Goal: Task Accomplishment & Management: Contribute content

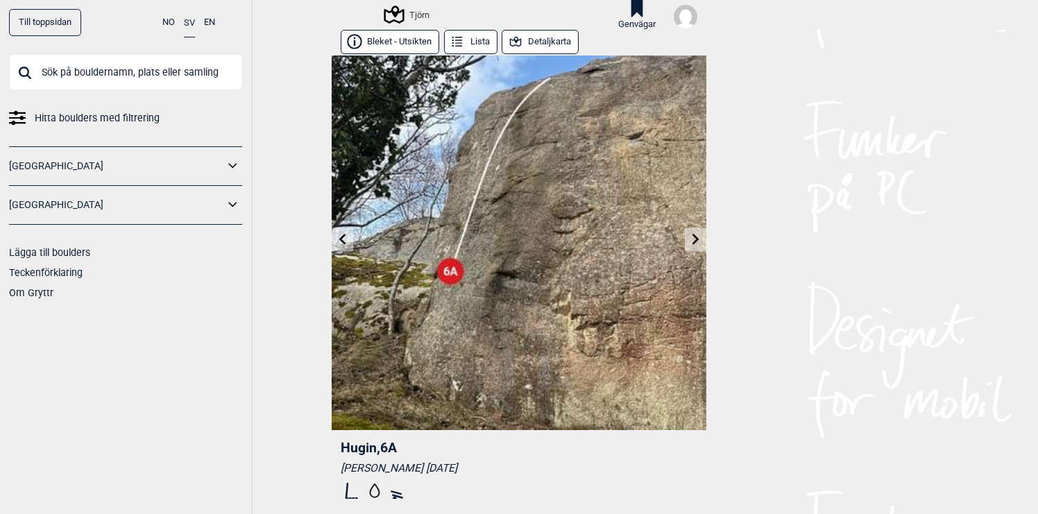
click at [684, 24] on img at bounding box center [685, 17] width 24 height 24
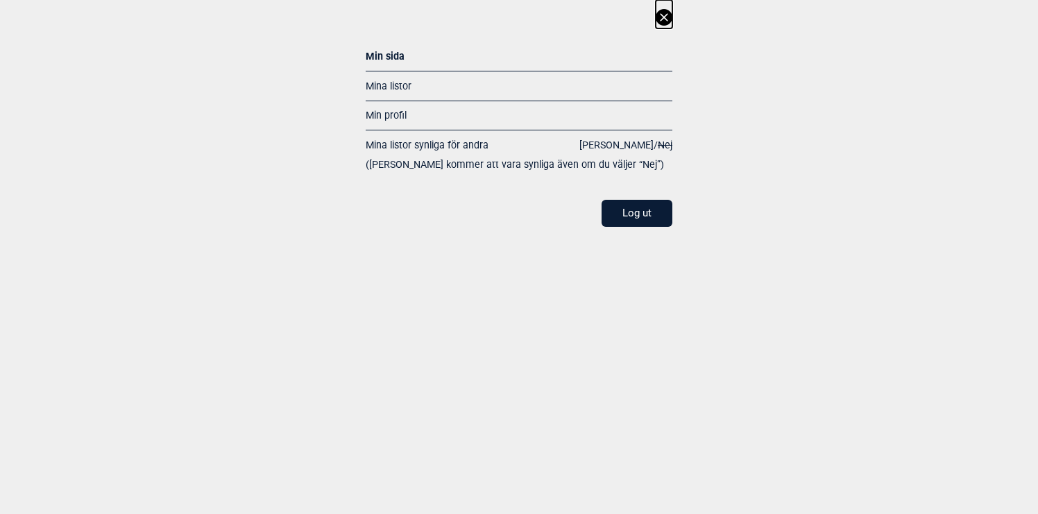
click at [391, 86] on link "Mina listor" at bounding box center [388, 85] width 46 height 11
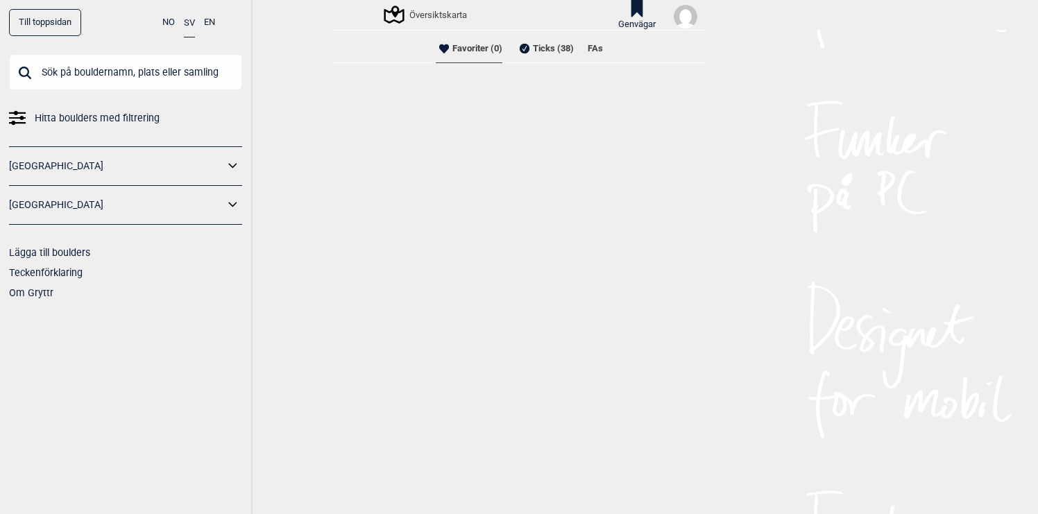
click at [594, 49] on li "FAs" at bounding box center [594, 49] width 15 height 28
click at [551, 47] on li "Ticks (38)" at bounding box center [545, 49] width 58 height 28
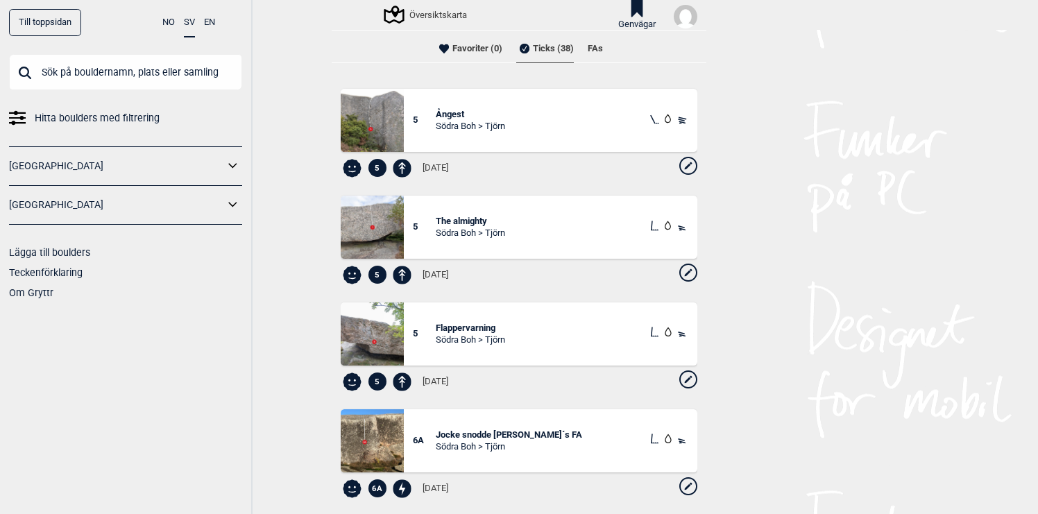
click at [436, 15] on div "Översiktskarta" at bounding box center [426, 14] width 81 height 17
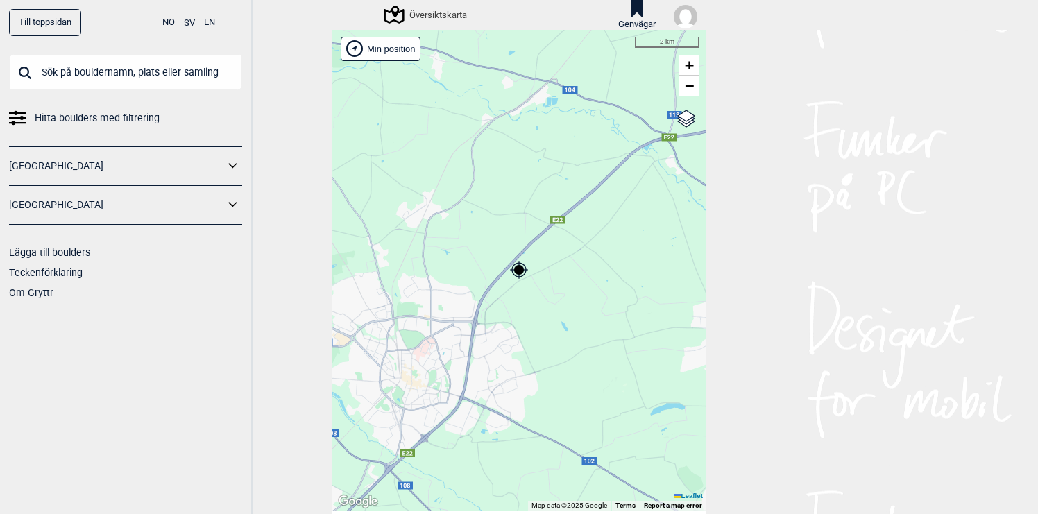
click at [235, 208] on icon at bounding box center [233, 205] width 18 height 20
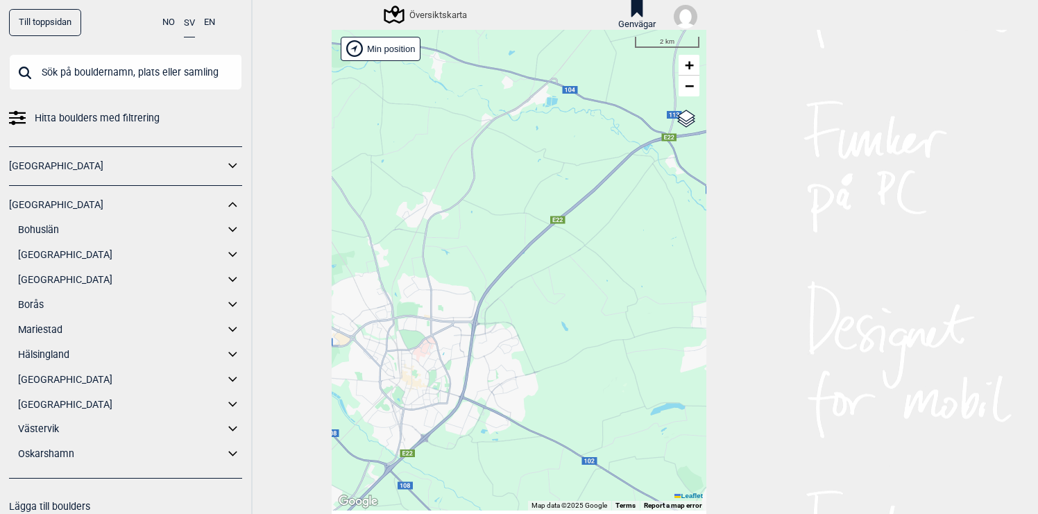
click at [78, 256] on link "[GEOGRAPHIC_DATA]" at bounding box center [121, 255] width 206 height 20
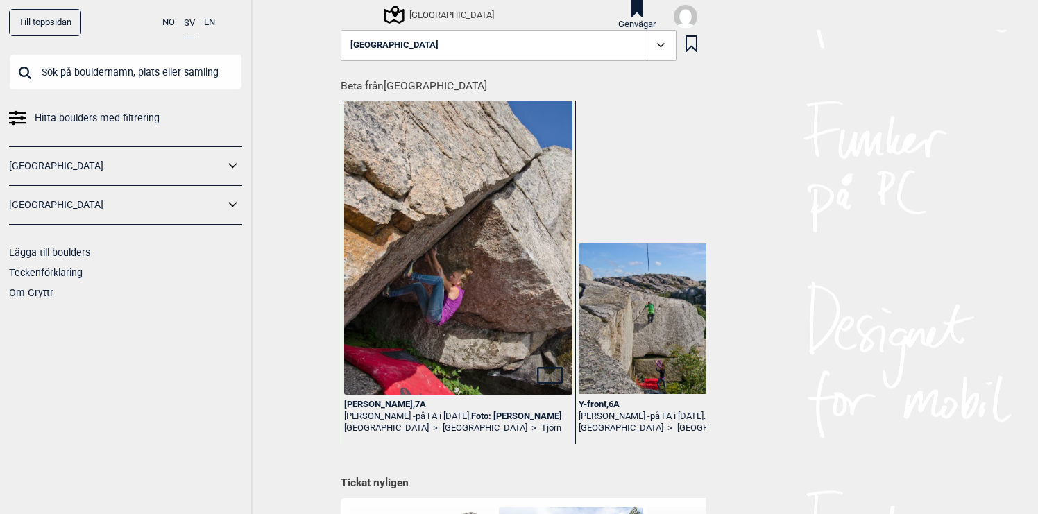
click at [234, 204] on icon at bounding box center [233, 205] width 18 height 20
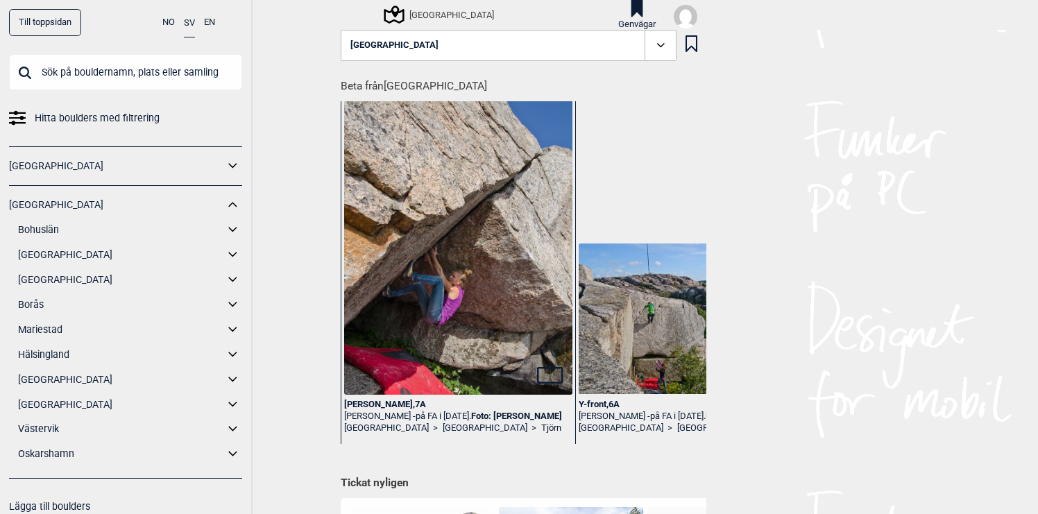
click at [87, 254] on link "[GEOGRAPHIC_DATA]" at bounding box center [121, 255] width 206 height 20
click at [235, 259] on icon at bounding box center [233, 255] width 18 height 20
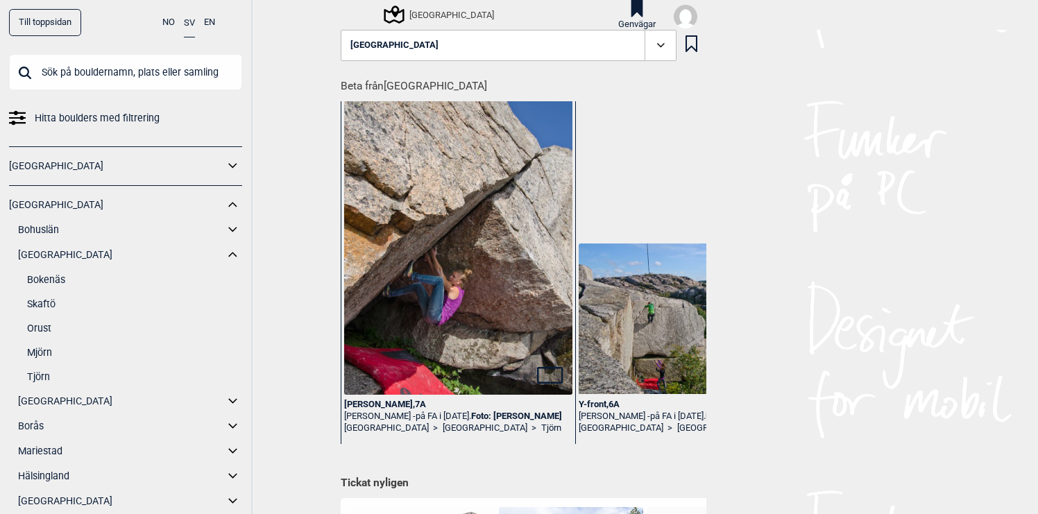
click at [39, 377] on link "Tjörn" at bounding box center [134, 377] width 215 height 20
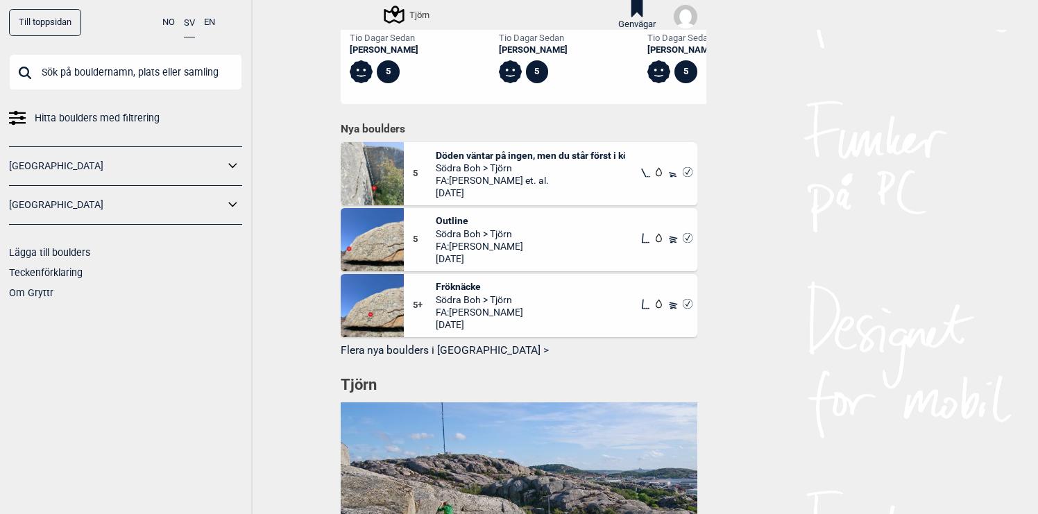
scroll to position [748, 0]
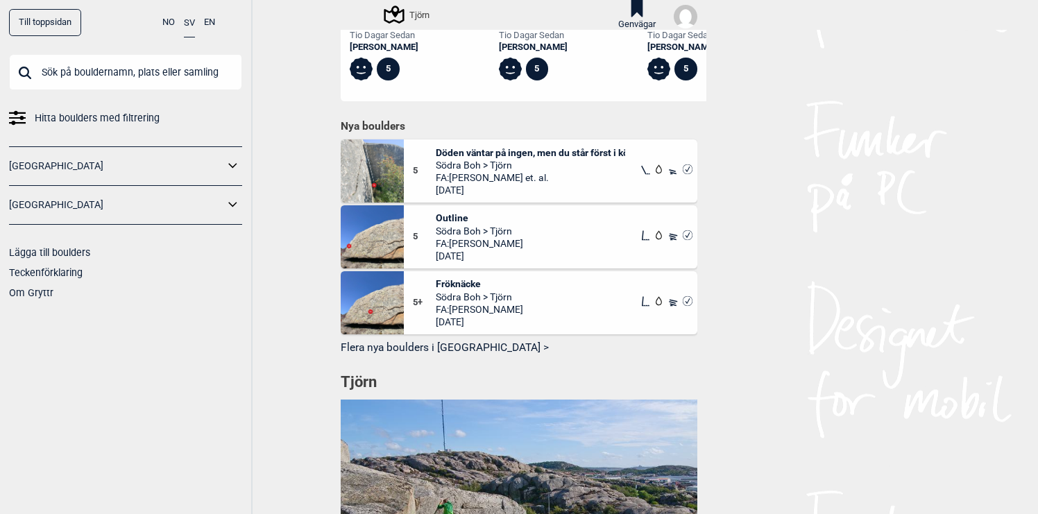
click at [440, 337] on button "Flera nya boulders i [GEOGRAPHIC_DATA] >" at bounding box center [519, 347] width 356 height 21
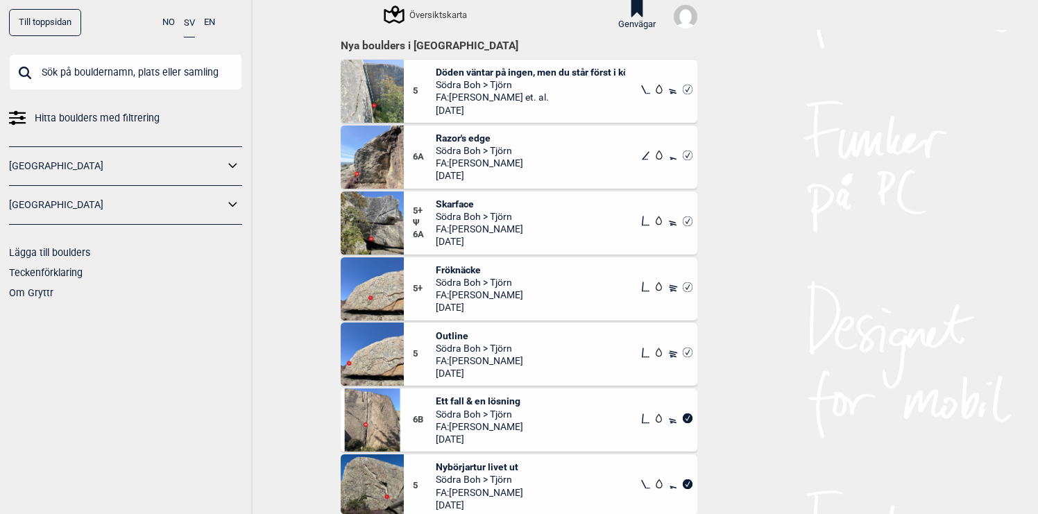
click at [420, 12] on div "Översiktskarta" at bounding box center [426, 14] width 81 height 17
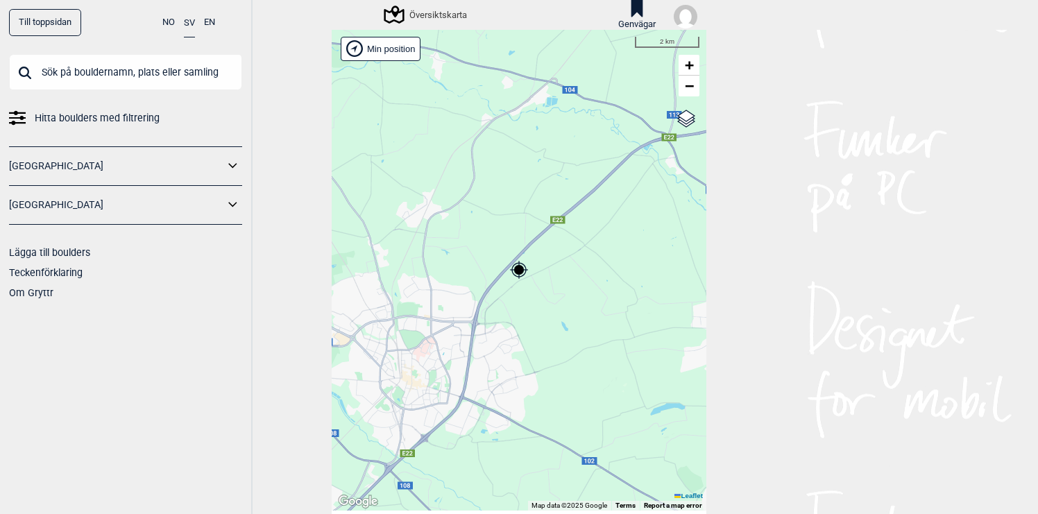
click at [230, 205] on icon at bounding box center [233, 205] width 18 height 20
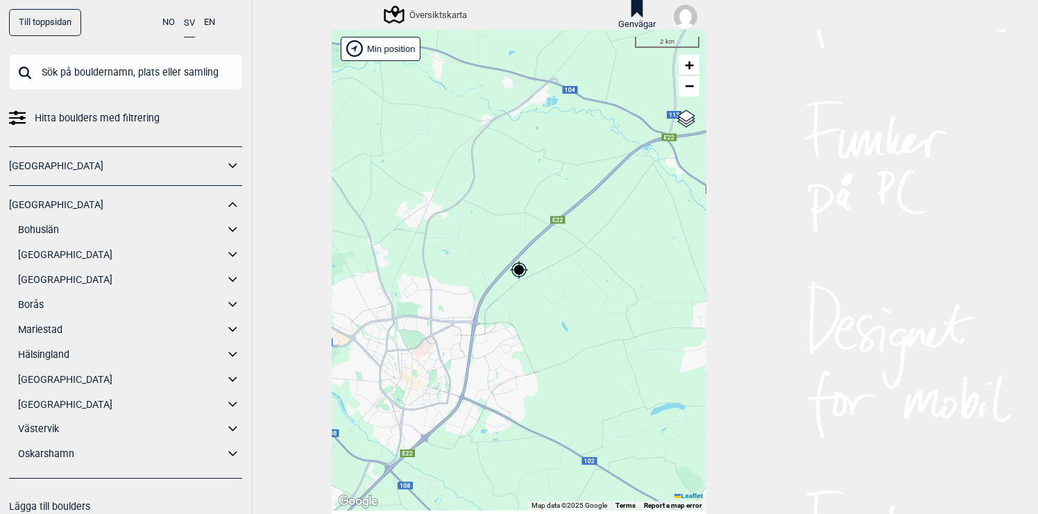
click at [51, 252] on link "[GEOGRAPHIC_DATA]" at bounding box center [121, 255] width 206 height 20
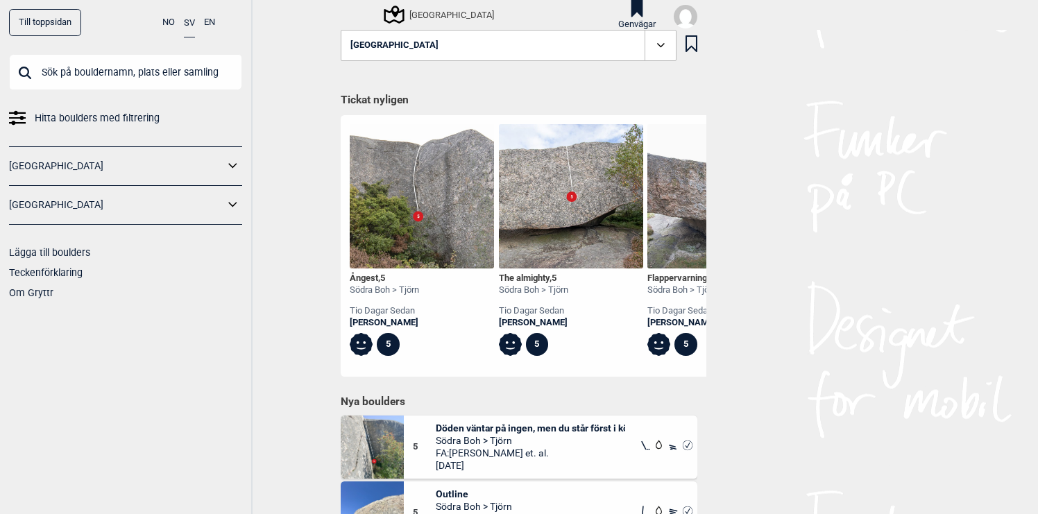
click at [236, 205] on icon at bounding box center [233, 205] width 18 height 20
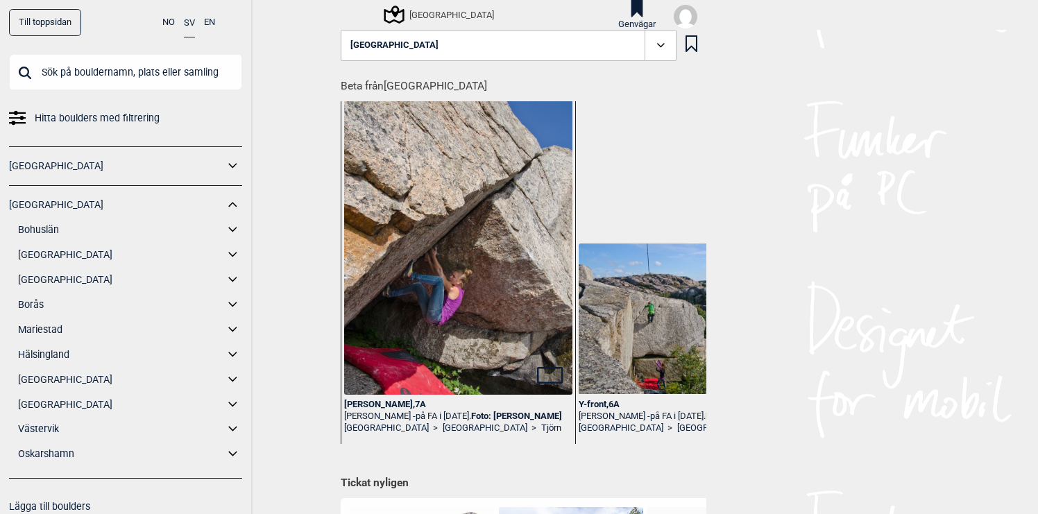
click at [230, 255] on icon at bounding box center [233, 255] width 18 height 20
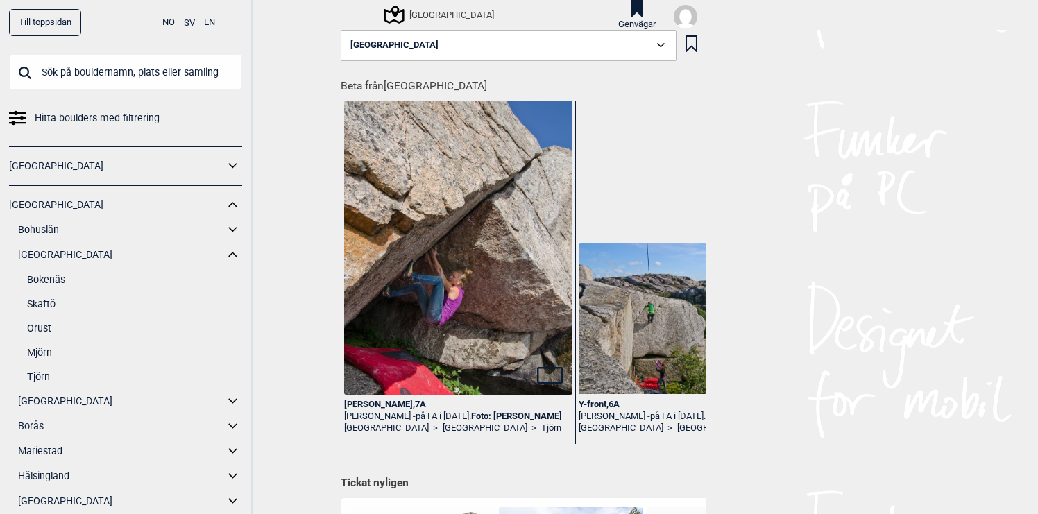
click at [36, 377] on link "Tjörn" at bounding box center [134, 377] width 215 height 20
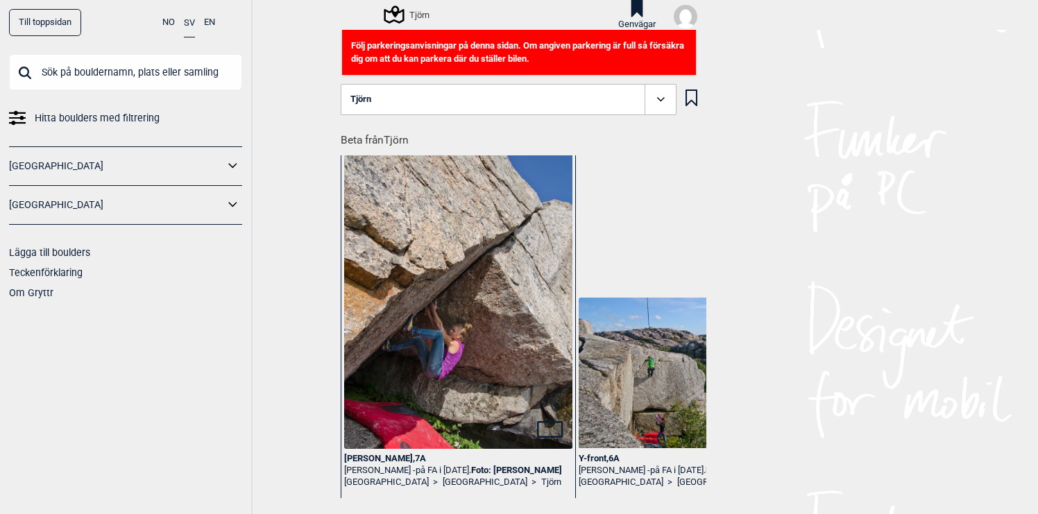
click at [413, 16] on div "Tjörn" at bounding box center [408, 14] width 44 height 17
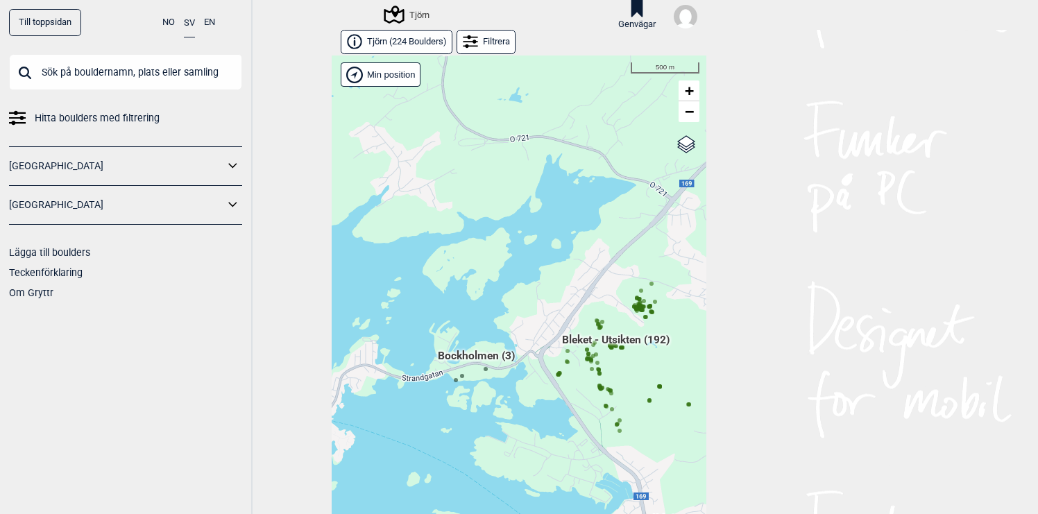
drag, startPoint x: 556, startPoint y: 367, endPoint x: 494, endPoint y: 367, distance: 61.7
click at [494, 367] on div "Hallingdal Gol [PERSON_NAME] Kolomoen [GEOGRAPHIC_DATA] [GEOGRAPHIC_DATA] [GEOG…" at bounding box center [519, 295] width 375 height 481
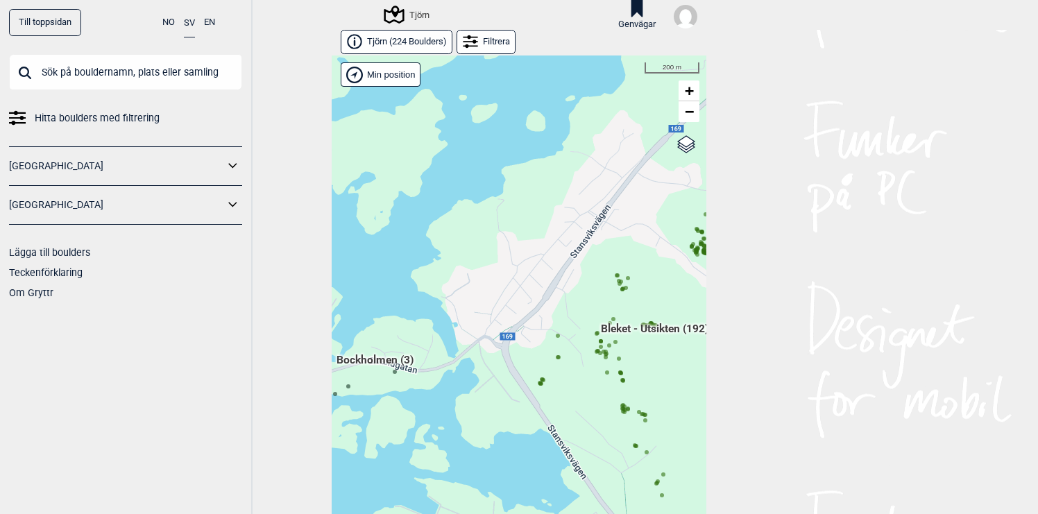
drag, startPoint x: 619, startPoint y: 358, endPoint x: 480, endPoint y: 367, distance: 139.7
click at [617, 361] on circle at bounding box center [619, 358] width 4 height 4
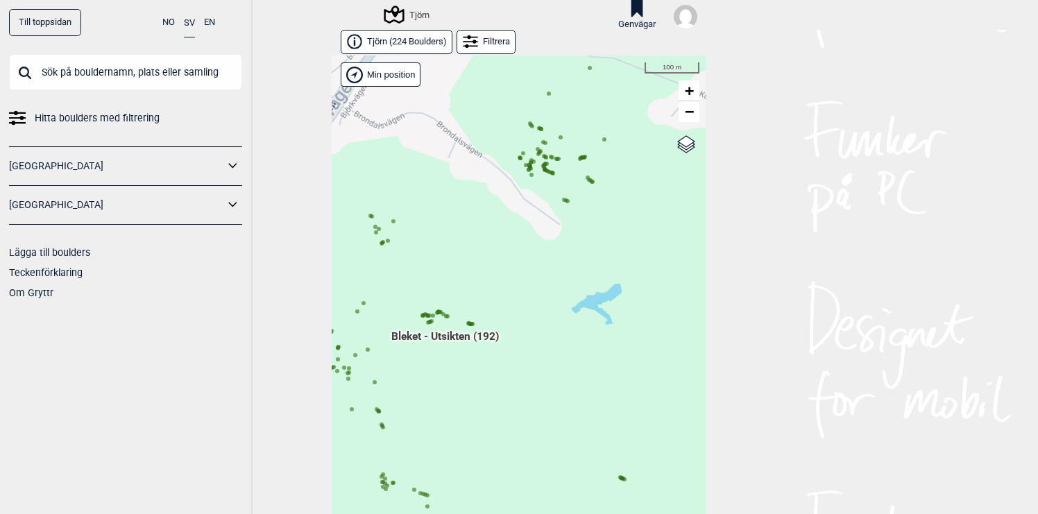
drag, startPoint x: 468, startPoint y: 399, endPoint x: 499, endPoint y: 319, distance: 85.6
click at [499, 319] on div "Hallingdal Gol [PERSON_NAME] Kolomoen [GEOGRAPHIC_DATA] [GEOGRAPHIC_DATA] [GEOG…" at bounding box center [519, 295] width 375 height 481
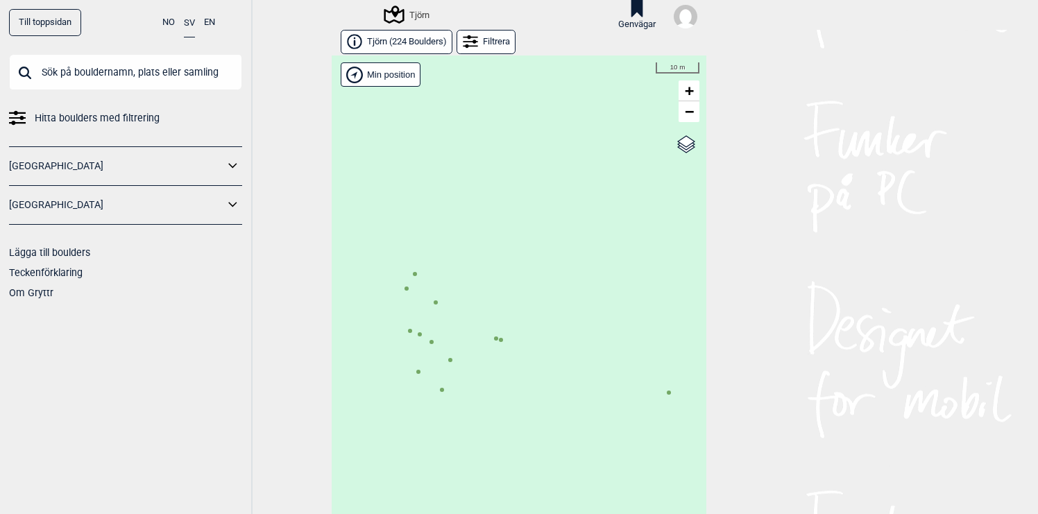
drag, startPoint x: 452, startPoint y: 375, endPoint x: 501, endPoint y: 375, distance: 48.5
click at [501, 375] on div "Hallingdal Gol [PERSON_NAME] Kolomoen [GEOGRAPHIC_DATA] [GEOGRAPHIC_DATA] [GEOG…" at bounding box center [519, 295] width 375 height 481
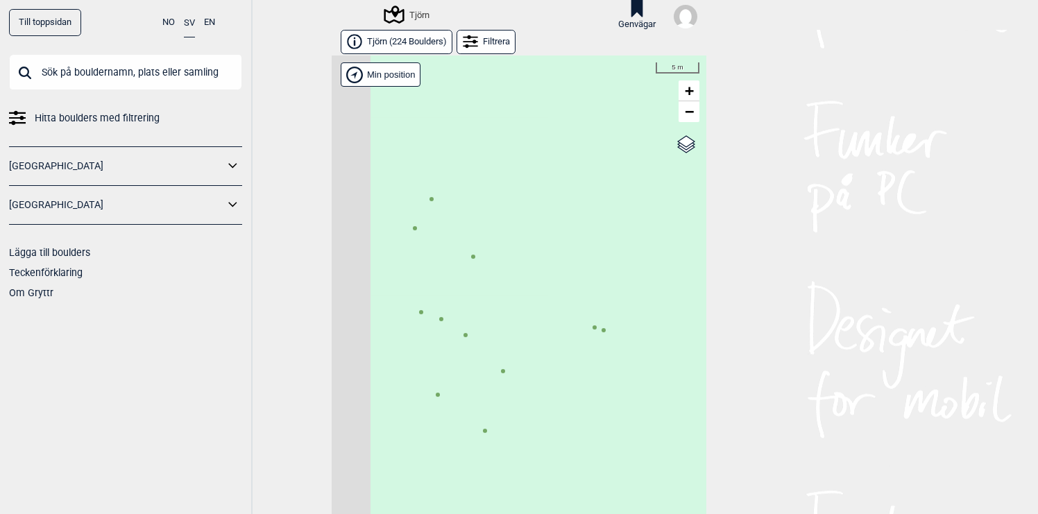
drag, startPoint x: 501, startPoint y: 375, endPoint x: 571, endPoint y: 408, distance: 77.6
click at [571, 408] on div "Hallingdal Gol [PERSON_NAME] Kolomoen [GEOGRAPHIC_DATA] [GEOGRAPHIC_DATA] [GEOG…" at bounding box center [519, 295] width 375 height 481
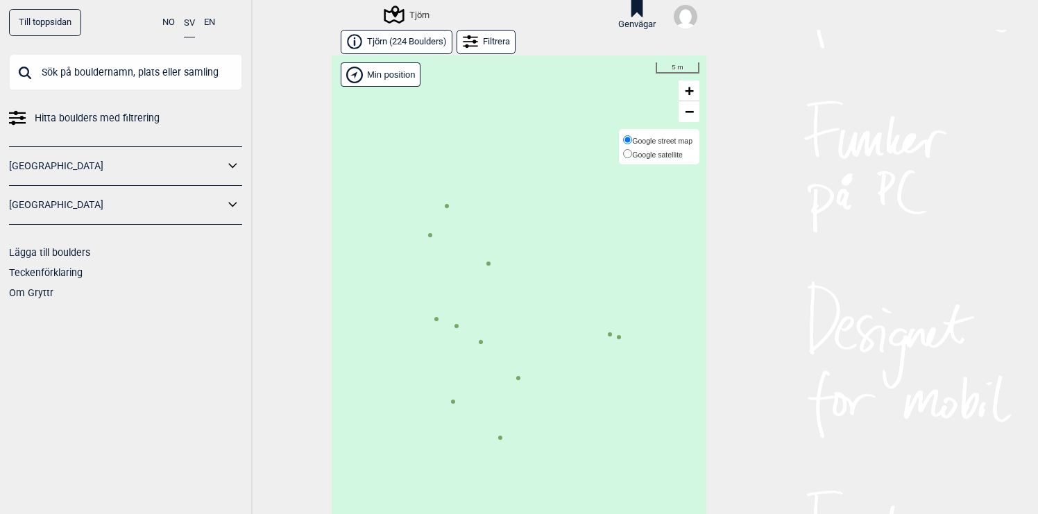
click at [687, 152] on label "Google satellite" at bounding box center [657, 154] width 69 height 14
click at [632, 152] on input "Google satellite" at bounding box center [627, 153] width 9 height 9
radio input "true"
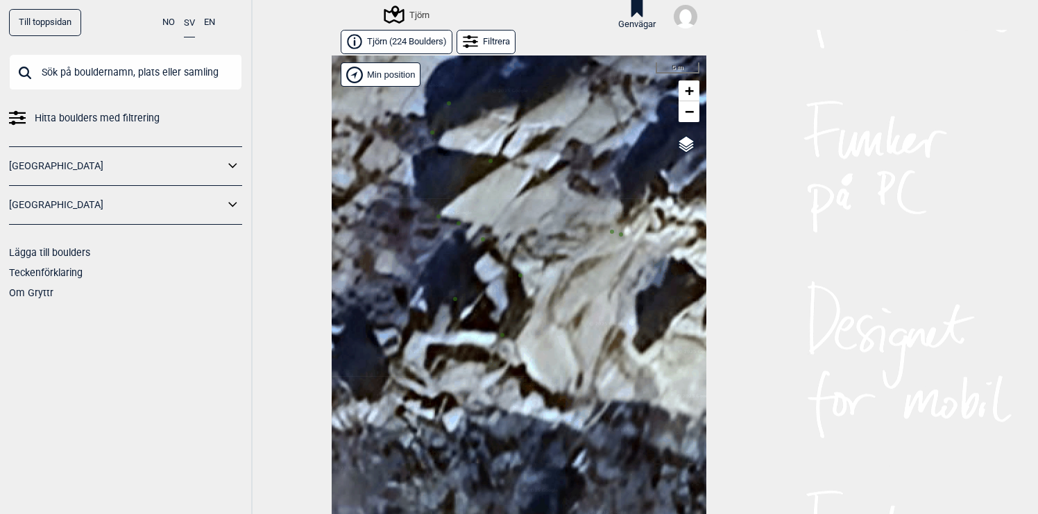
drag, startPoint x: 528, startPoint y: 378, endPoint x: 531, endPoint y: 285, distance: 93.0
click at [531, 285] on div "Hallingdal Gol [PERSON_NAME] Kolomoen [GEOGRAPHIC_DATA] [GEOGRAPHIC_DATA] [GEOG…" at bounding box center [519, 295] width 375 height 481
click at [688, 150] on label "Google satellite" at bounding box center [657, 154] width 69 height 14
click at [632, 150] on input "Google satellite" at bounding box center [627, 153] width 9 height 9
click at [686, 141] on span "Google street map" at bounding box center [662, 141] width 60 height 8
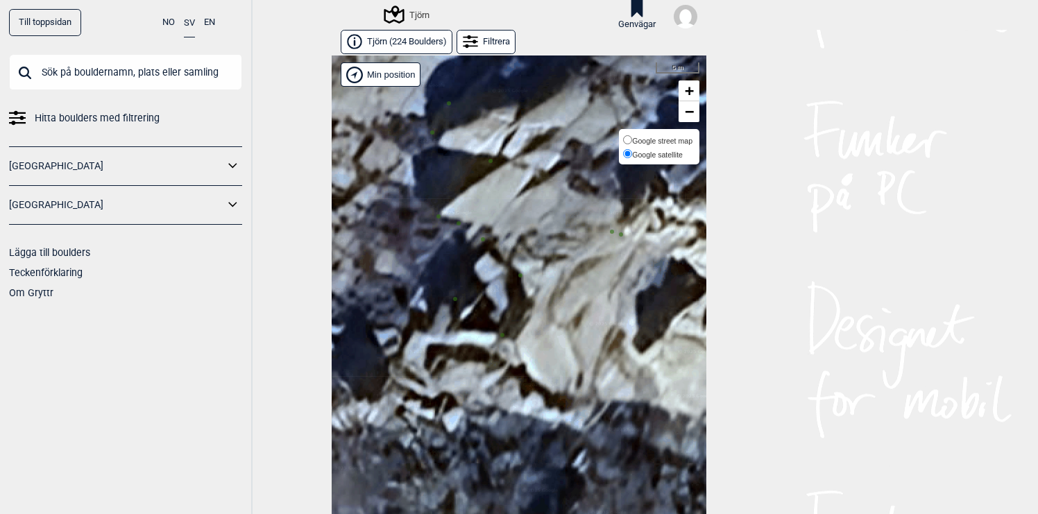
click at [632, 141] on input "Google street map" at bounding box center [627, 139] width 9 height 9
radio input "true"
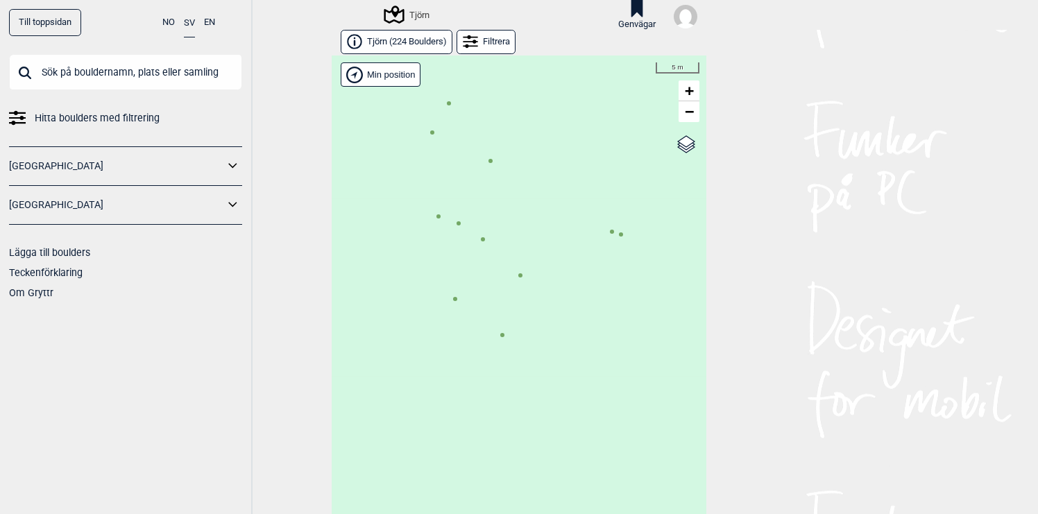
click at [503, 335] on circle at bounding box center [502, 335] width 4 height 4
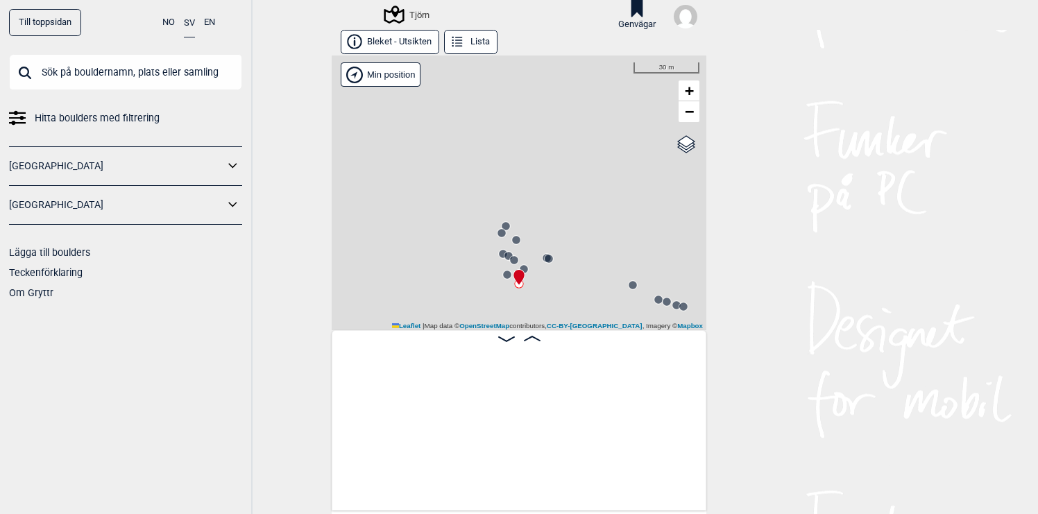
scroll to position [0, 17581]
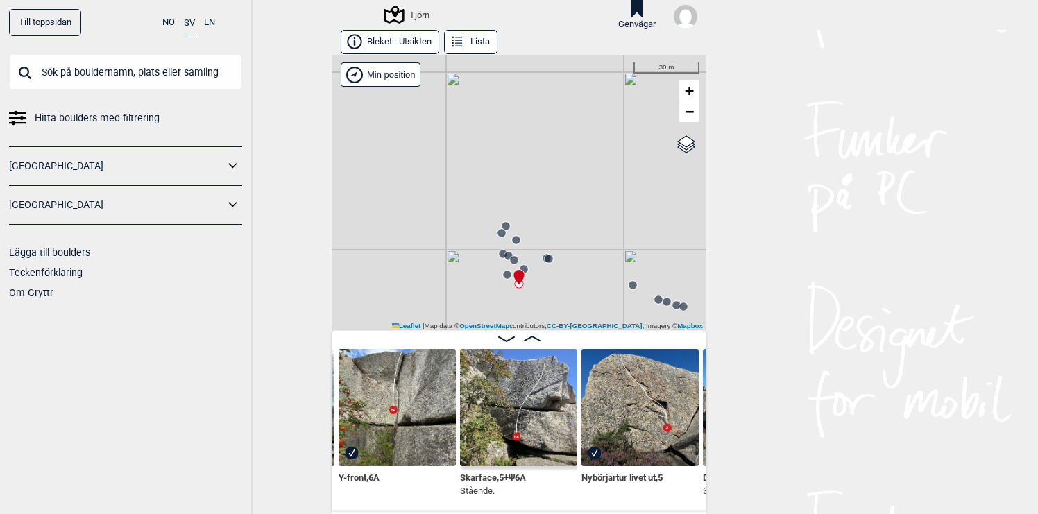
click at [503, 406] on img at bounding box center [518, 407] width 117 height 117
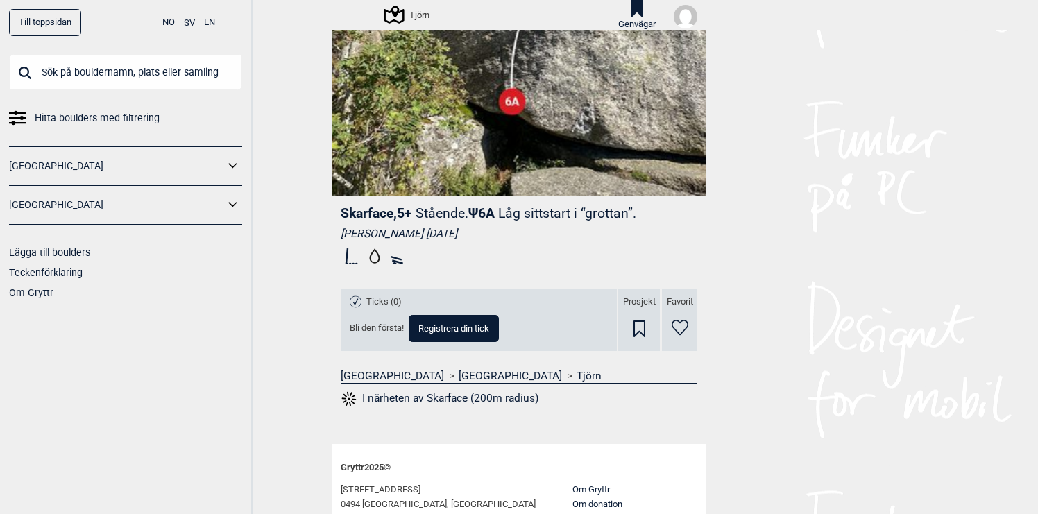
scroll to position [277, 0]
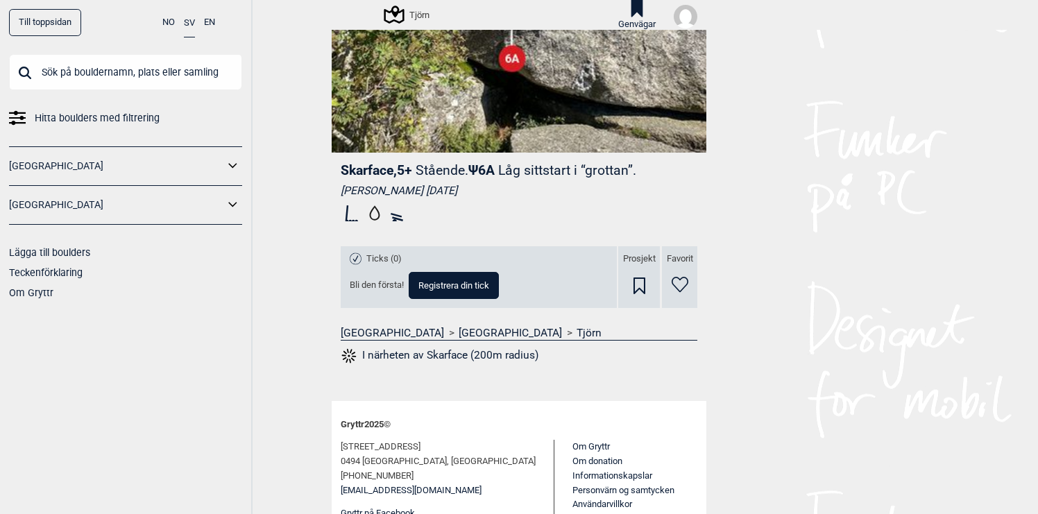
click at [477, 277] on button "Registrera din tick" at bounding box center [453, 285] width 90 height 27
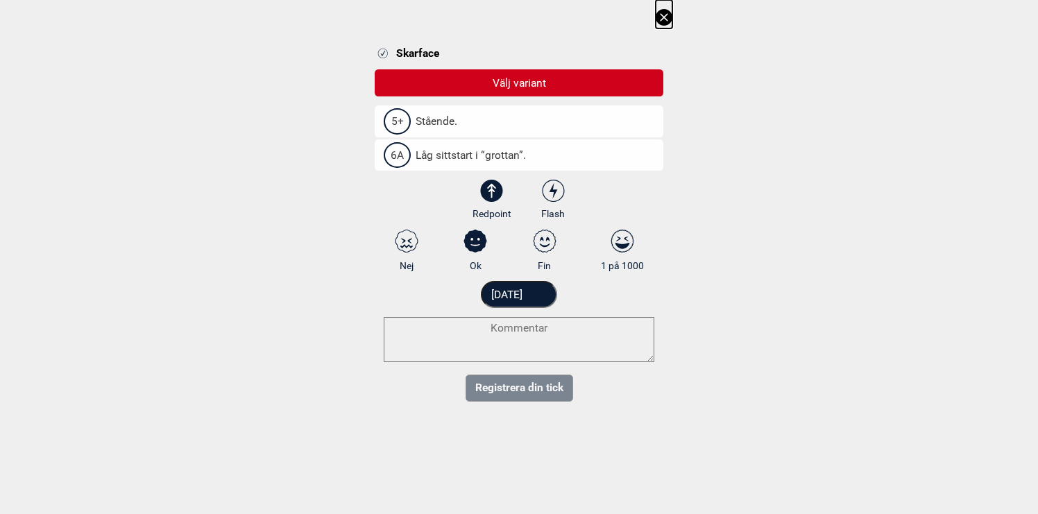
click at [556, 193] on icon at bounding box center [553, 191] width 25 height 23
click at [556, 196] on input "Flash" at bounding box center [553, 200] width 9 height 9
radio input "true"
click at [399, 153] on span "6A" at bounding box center [397, 155] width 27 height 26
click at [393, 153] on input "6A Låg sittstart i “grottan”." at bounding box center [388, 154] width 9 height 9
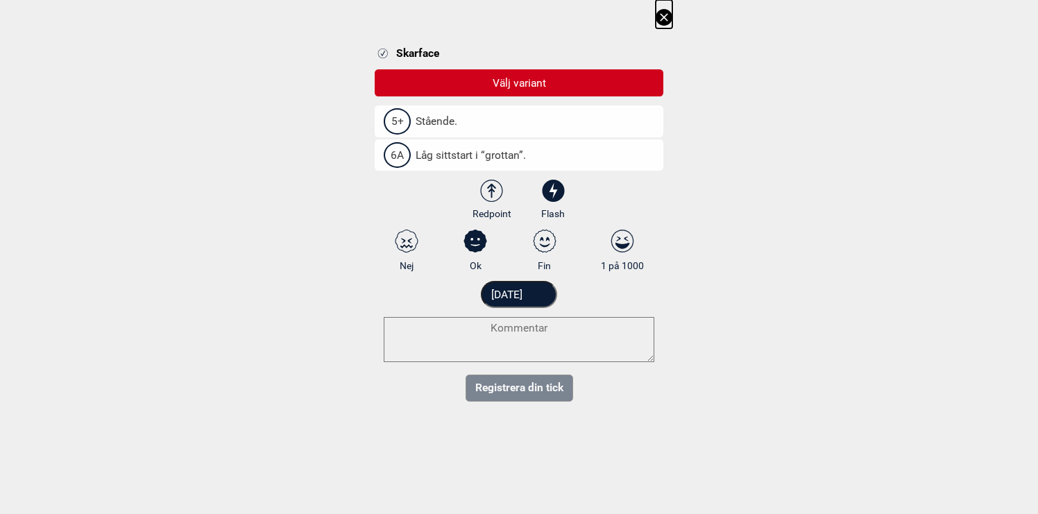
select select "90"
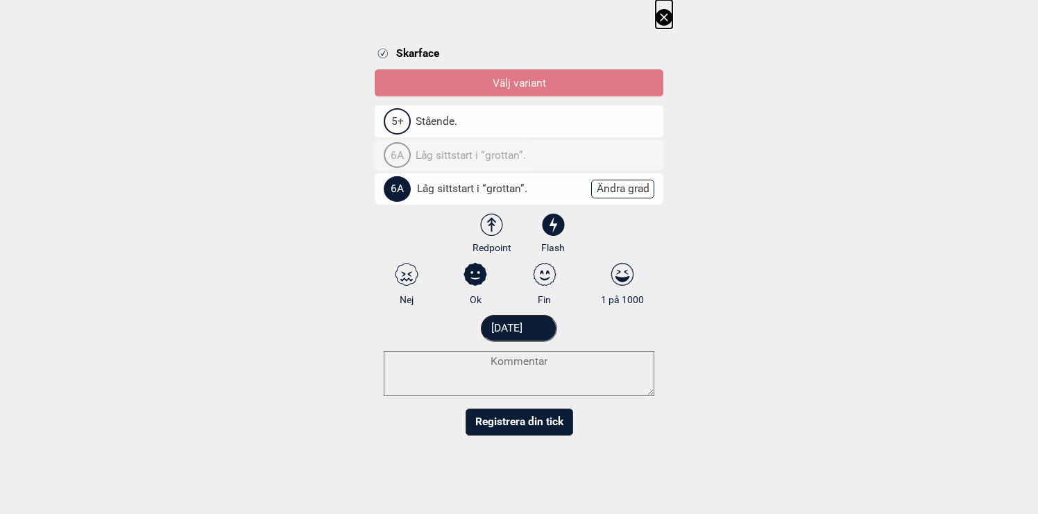
click at [525, 418] on button "Registrera din tick" at bounding box center [518, 421] width 107 height 27
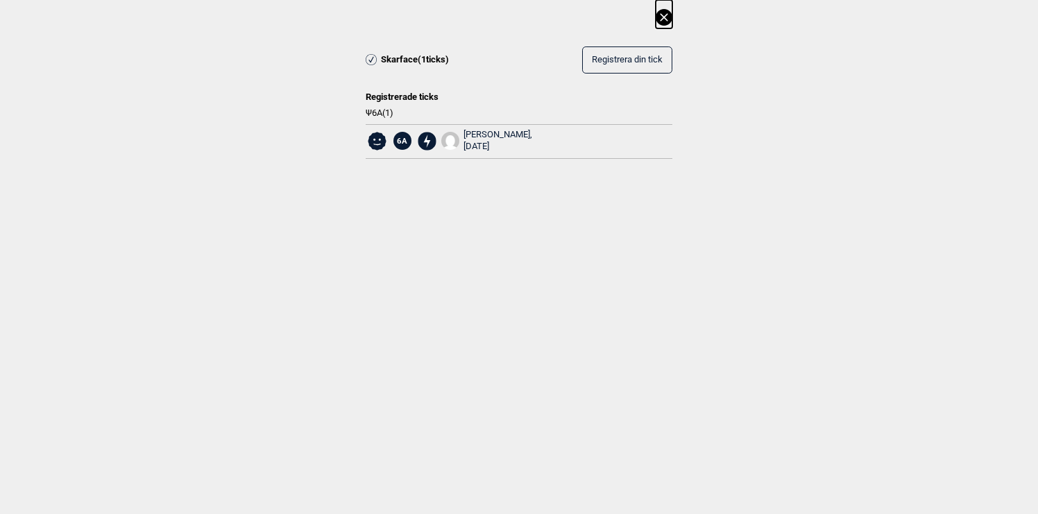
click at [663, 17] on icon at bounding box center [664, 17] width 8 height 8
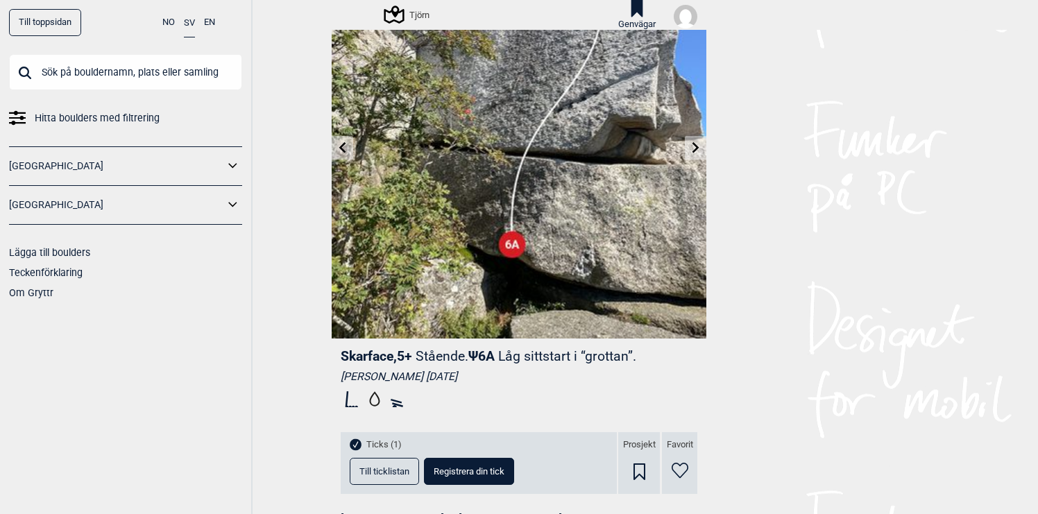
scroll to position [79, 0]
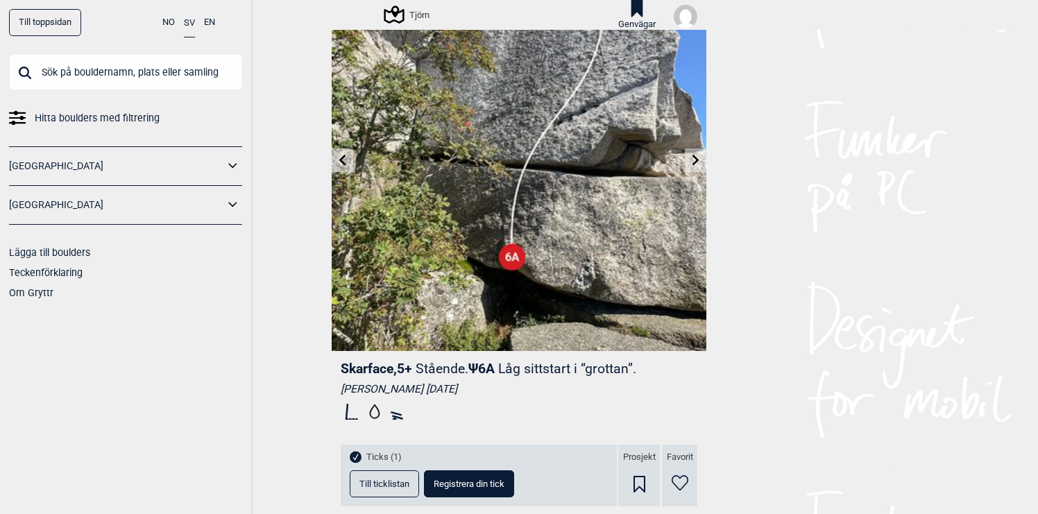
click at [335, 162] on link at bounding box center [342, 160] width 21 height 23
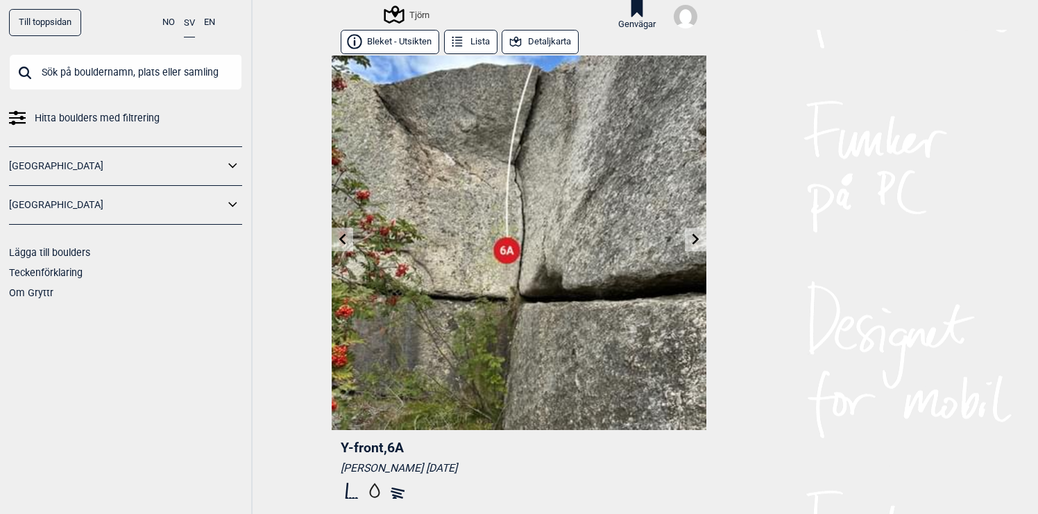
click at [343, 239] on icon at bounding box center [342, 239] width 11 height 11
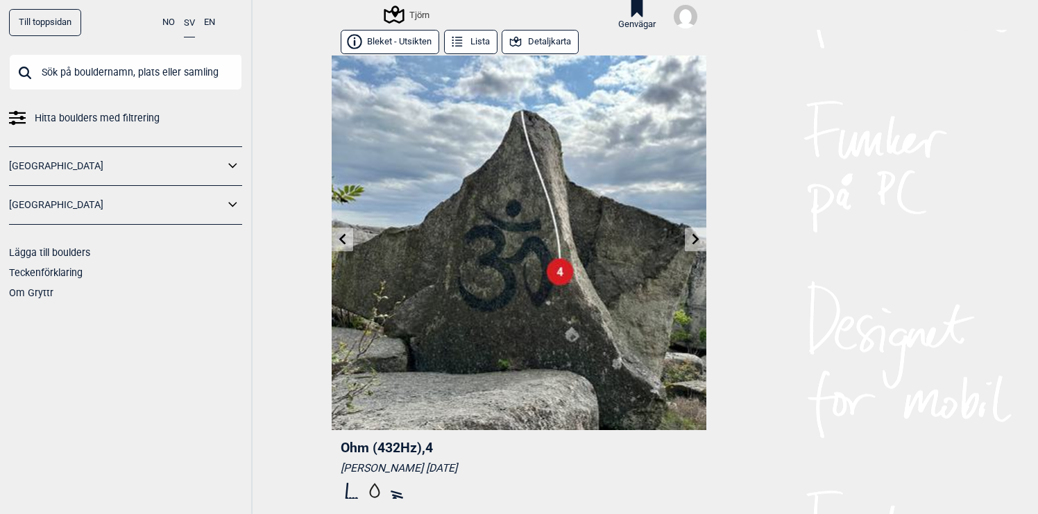
click at [343, 239] on icon at bounding box center [342, 239] width 11 height 11
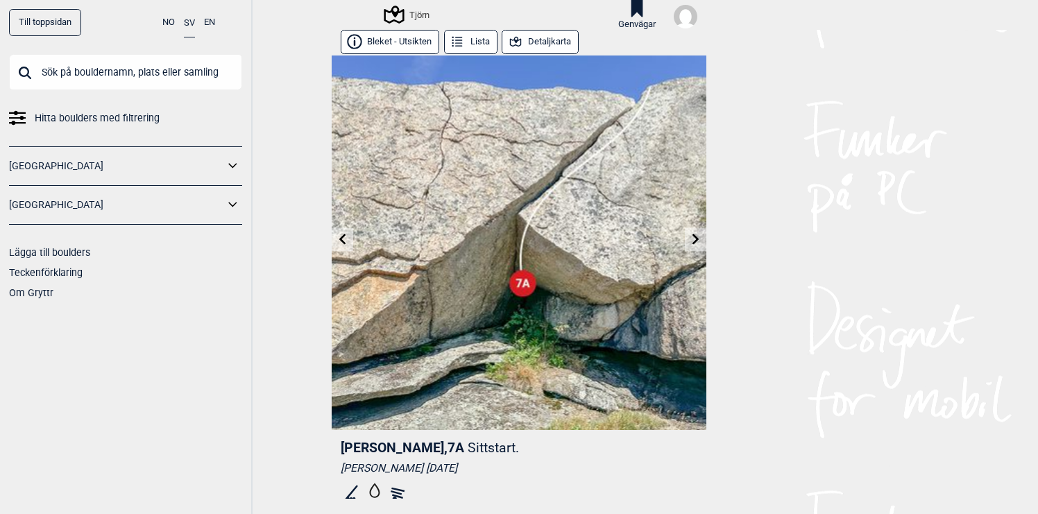
click at [343, 239] on icon at bounding box center [342, 239] width 11 height 11
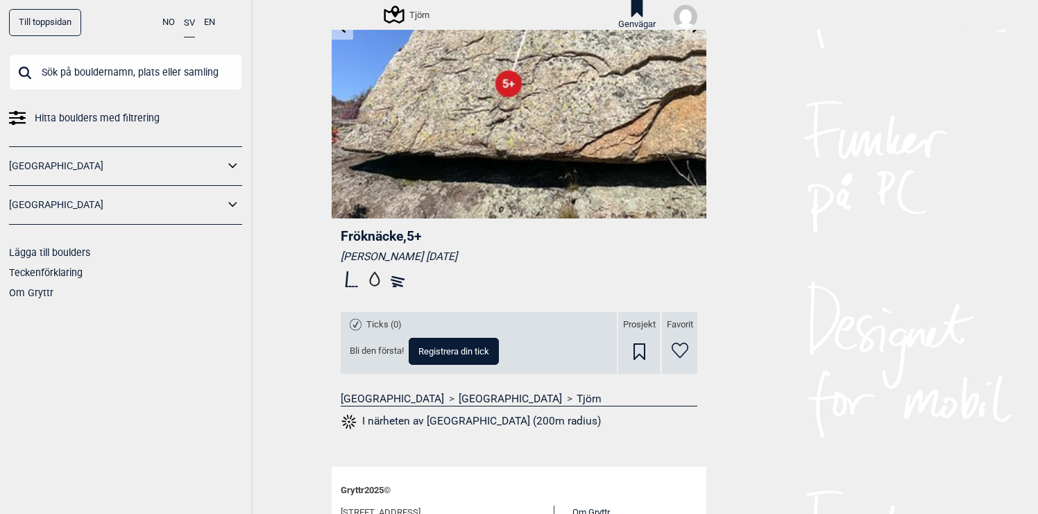
scroll to position [256, 0]
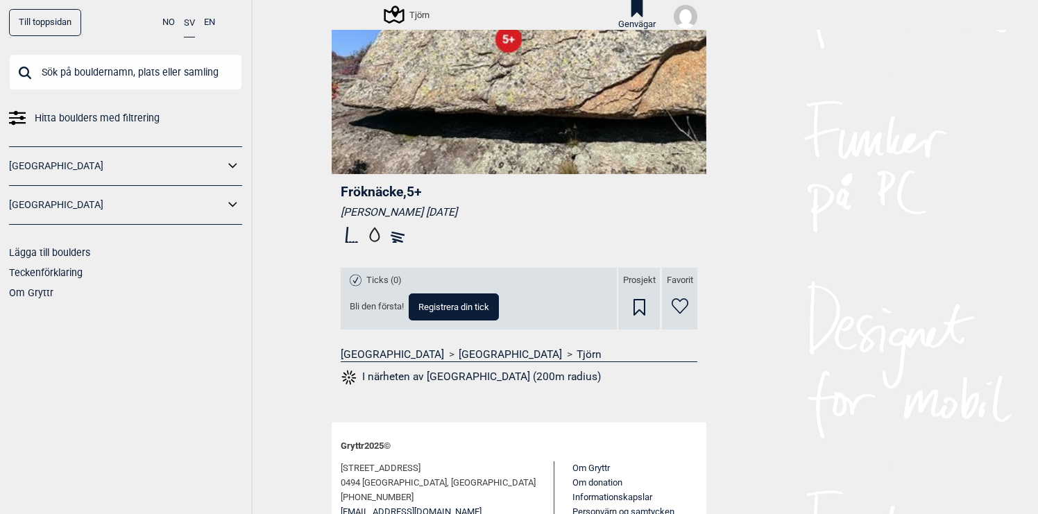
click at [451, 308] on span "Registrera din tick" at bounding box center [453, 306] width 71 height 9
select select "63"
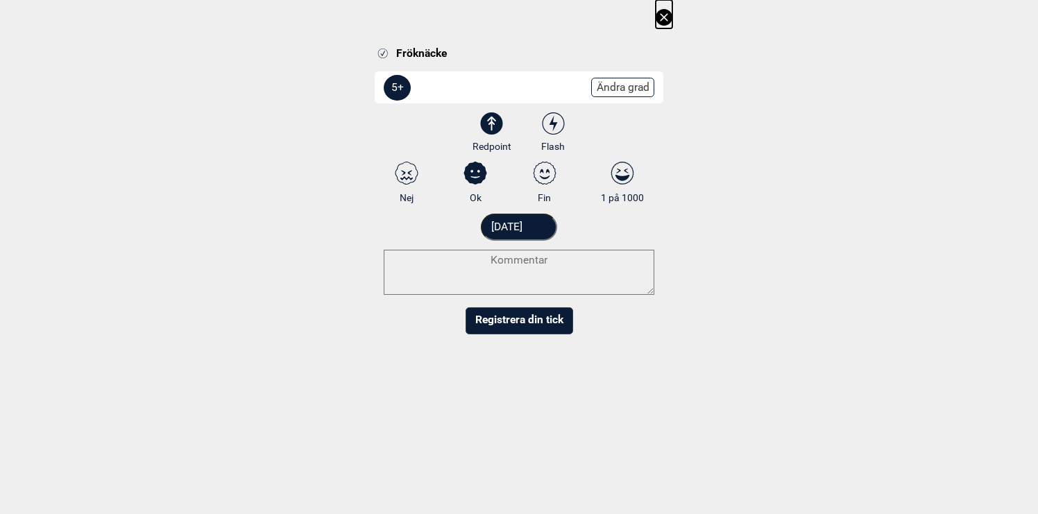
click at [501, 315] on button "Registrera din tick" at bounding box center [518, 320] width 107 height 27
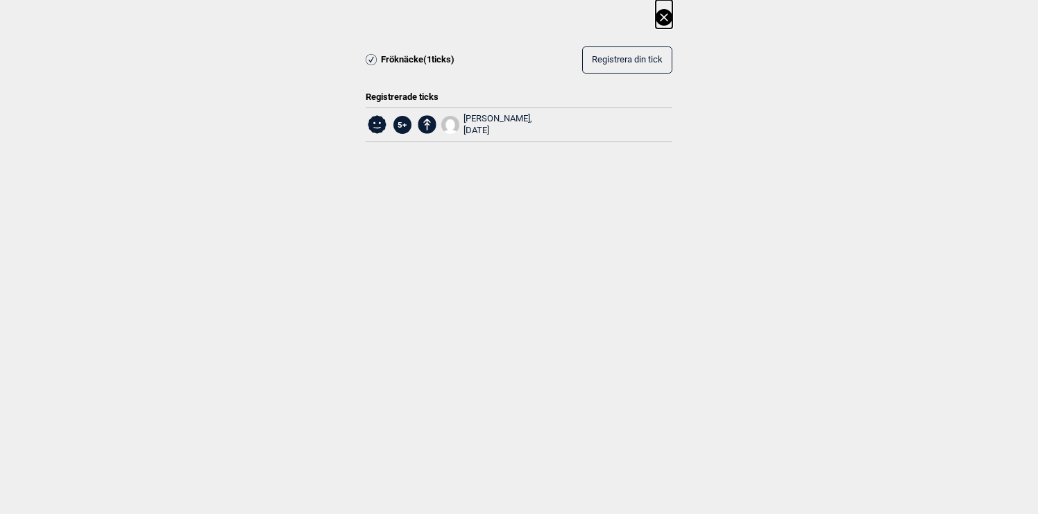
click at [666, 17] on icon at bounding box center [663, 17] width 17 height 17
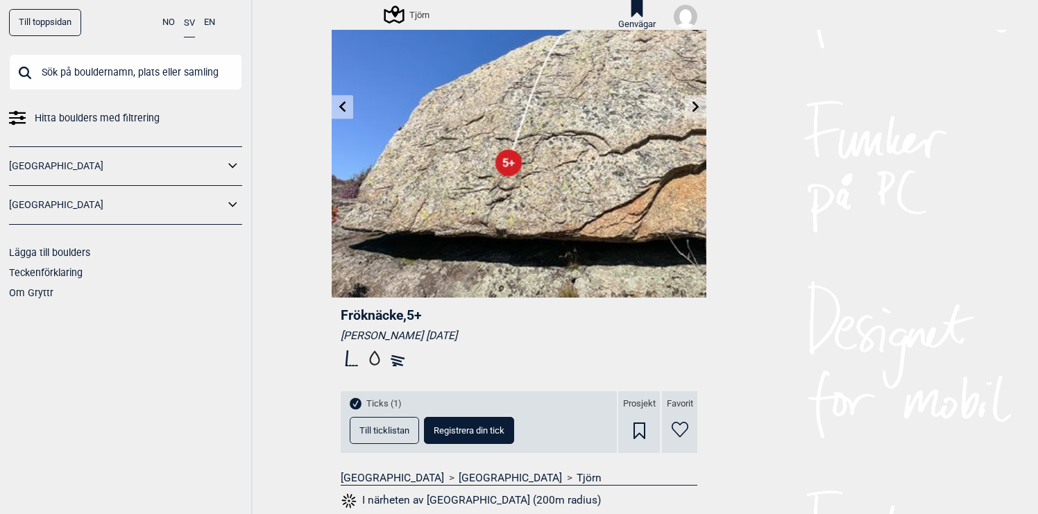
scroll to position [121, 0]
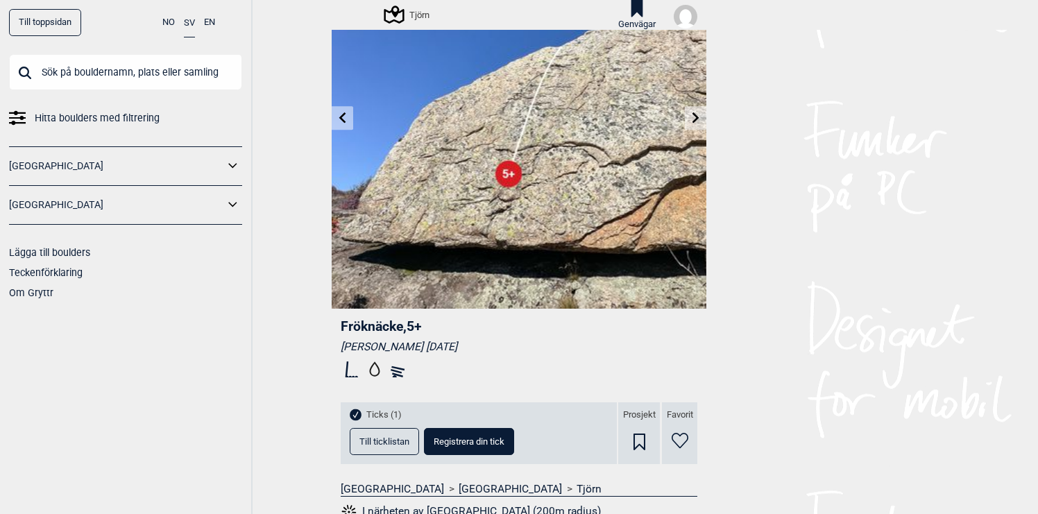
click at [340, 116] on icon at bounding box center [342, 117] width 11 height 11
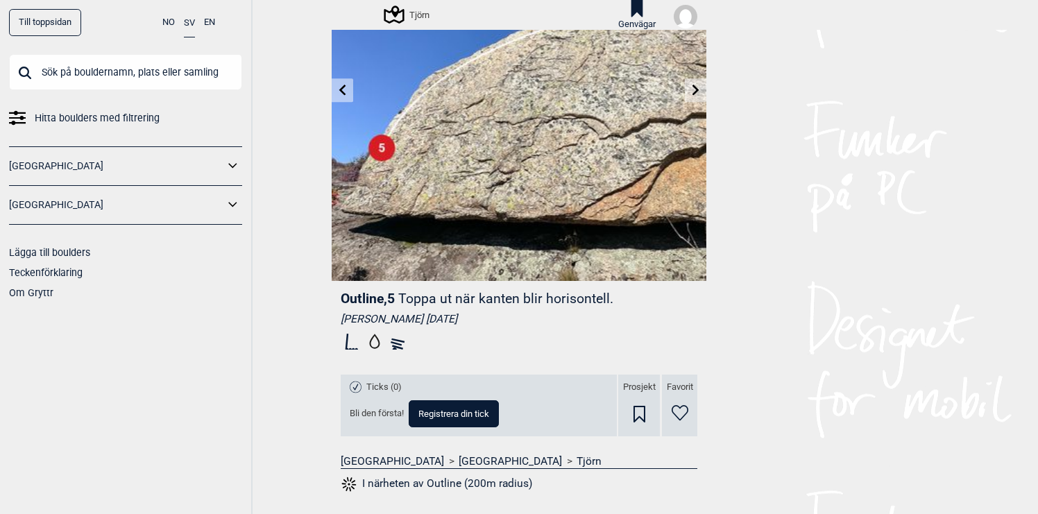
scroll to position [182, 0]
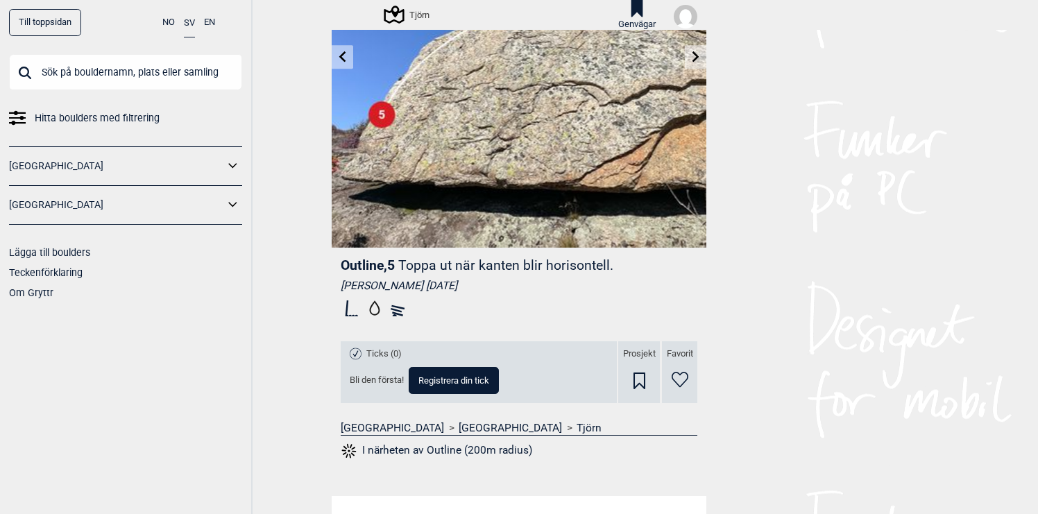
click at [454, 384] on span "Registrera din tick" at bounding box center [453, 380] width 71 height 9
select select "62"
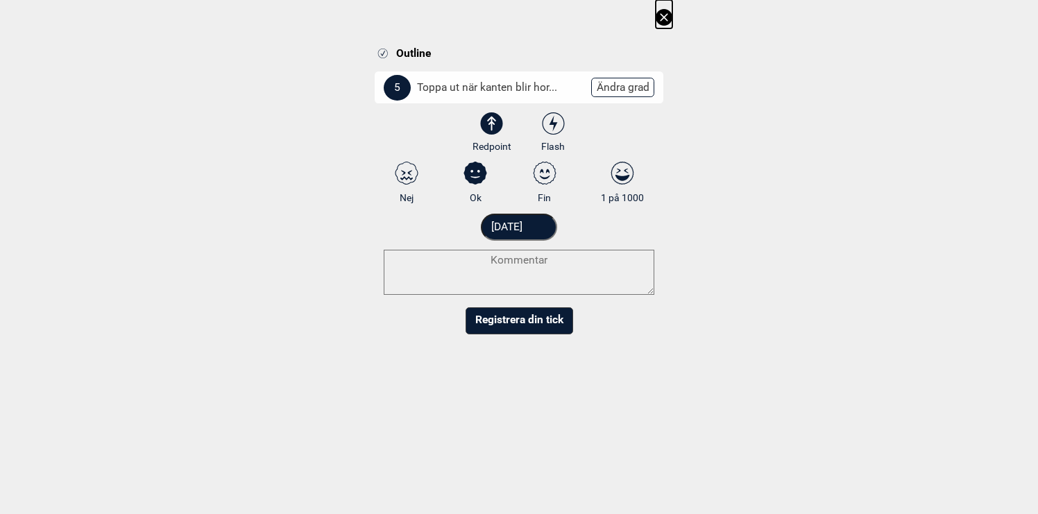
click at [518, 322] on button "Registrera din tick" at bounding box center [518, 320] width 107 height 27
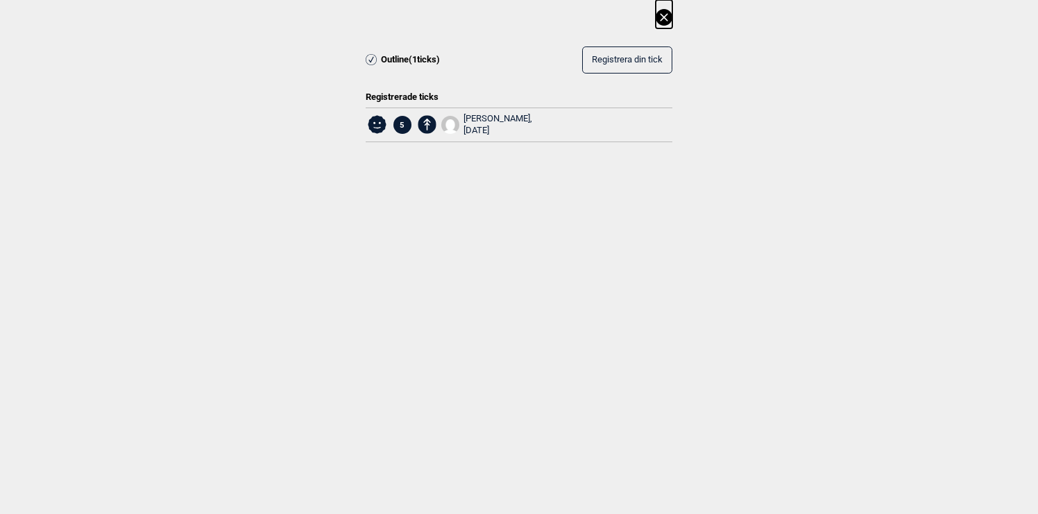
click at [664, 16] on icon at bounding box center [663, 17] width 17 height 17
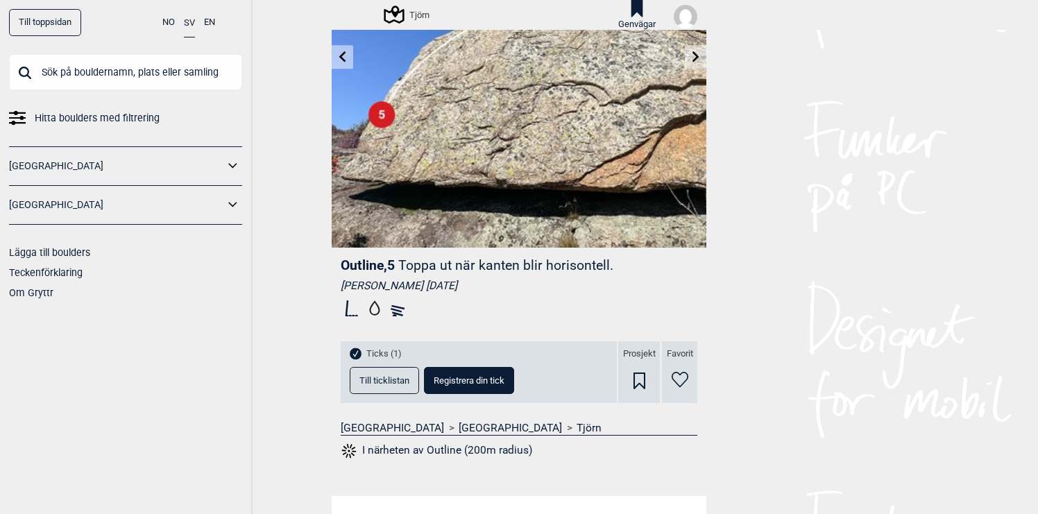
scroll to position [158, 0]
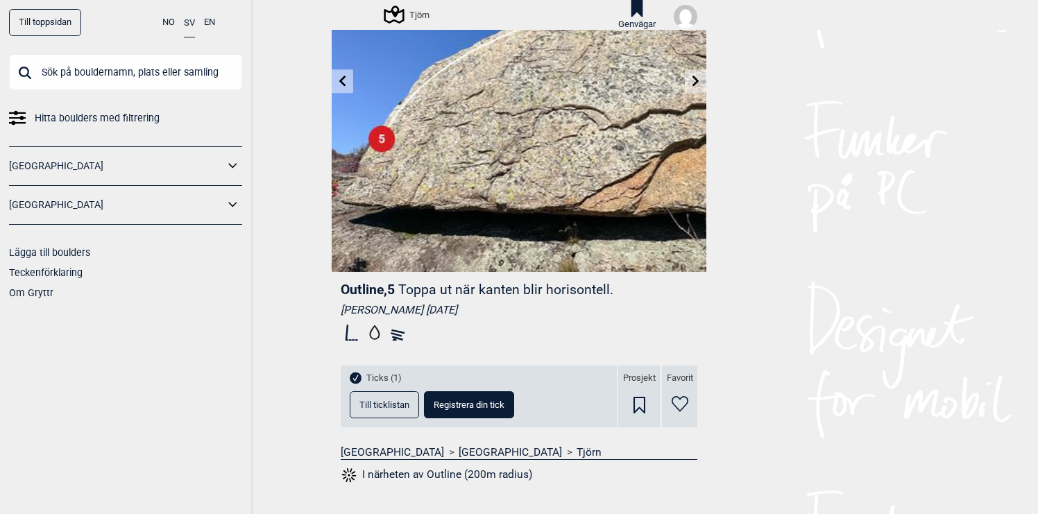
click at [695, 83] on icon at bounding box center [695, 81] width 7 height 11
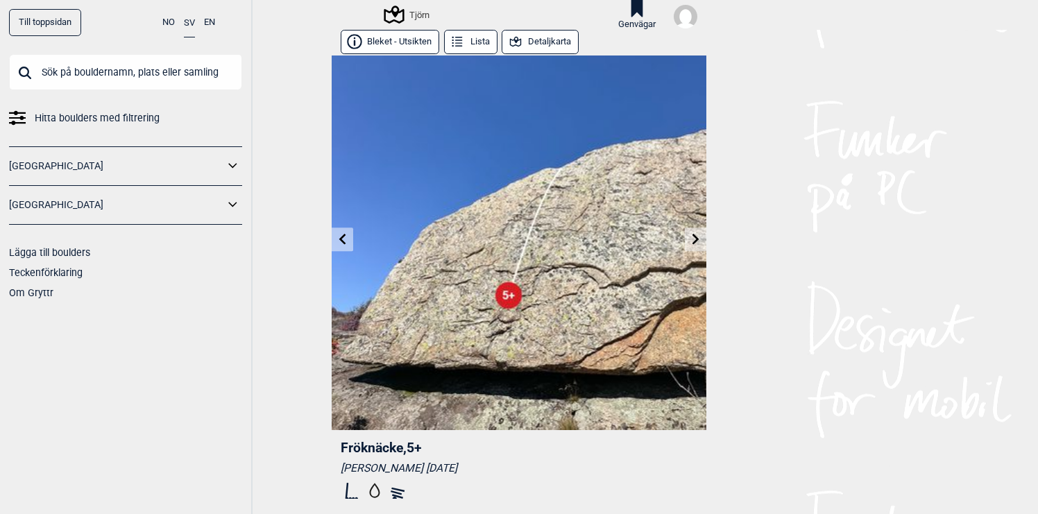
click at [695, 83] on img at bounding box center [519, 242] width 375 height 375
click at [691, 243] on icon at bounding box center [695, 239] width 11 height 11
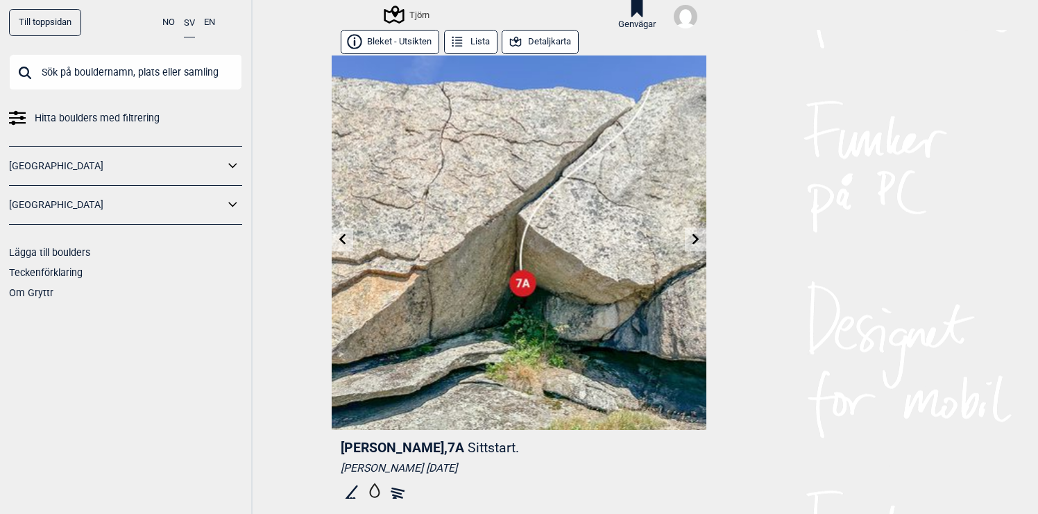
click at [691, 243] on icon at bounding box center [695, 239] width 11 height 11
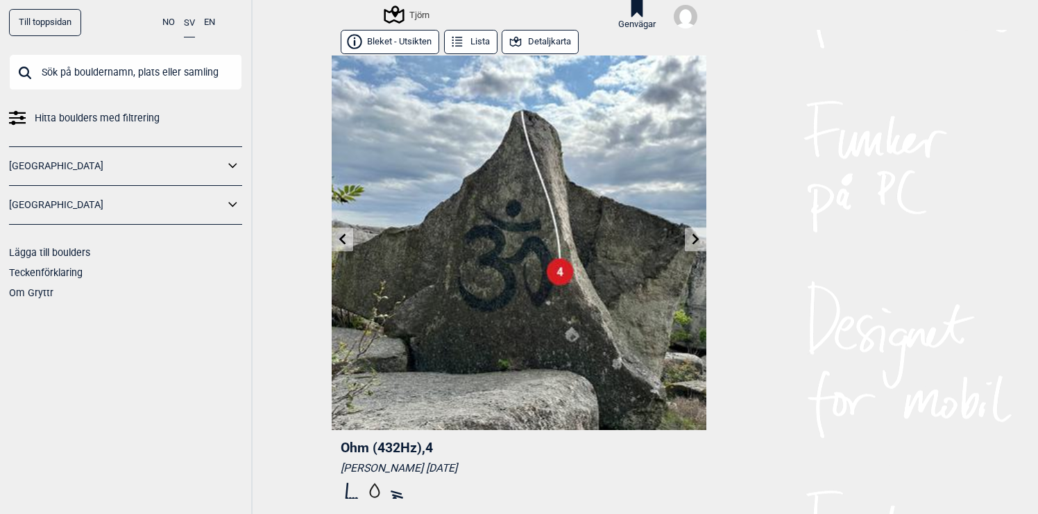
click at [691, 243] on icon at bounding box center [695, 239] width 11 height 11
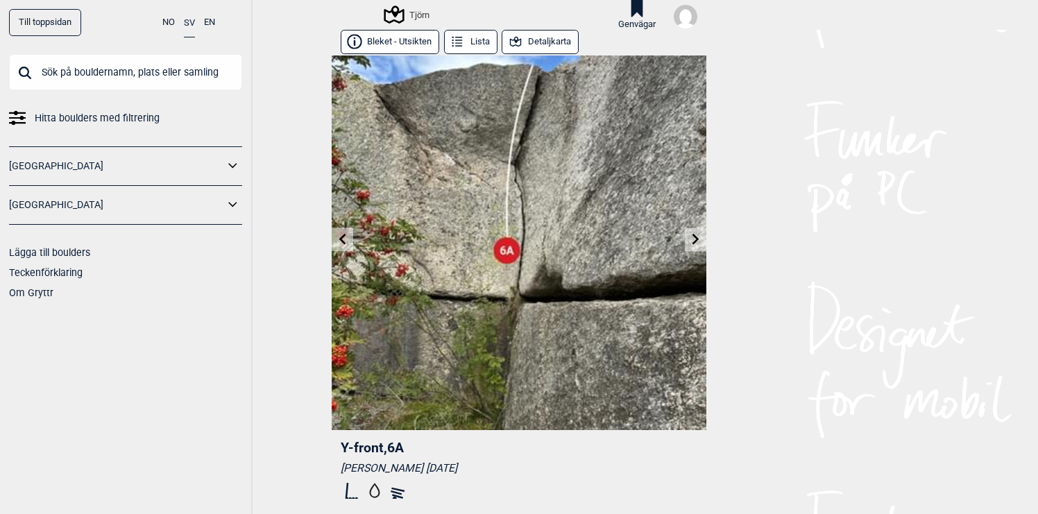
click at [691, 243] on icon at bounding box center [695, 239] width 11 height 11
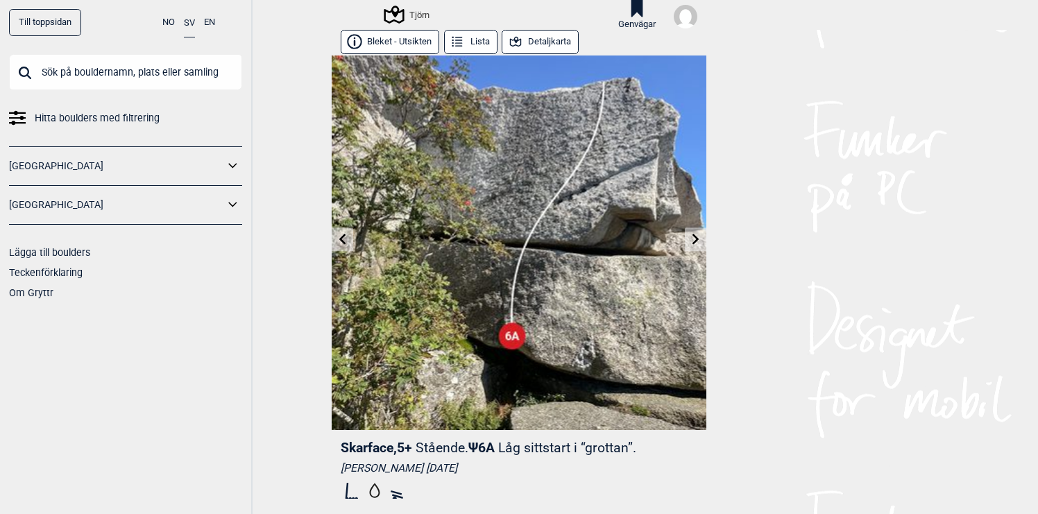
click at [691, 243] on icon at bounding box center [695, 239] width 11 height 11
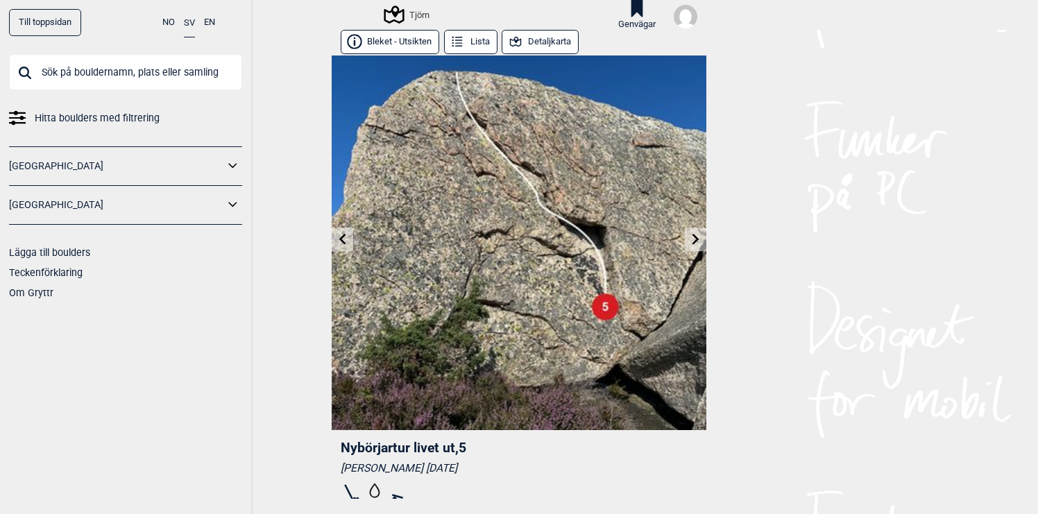
click at [691, 243] on icon at bounding box center [695, 239] width 11 height 11
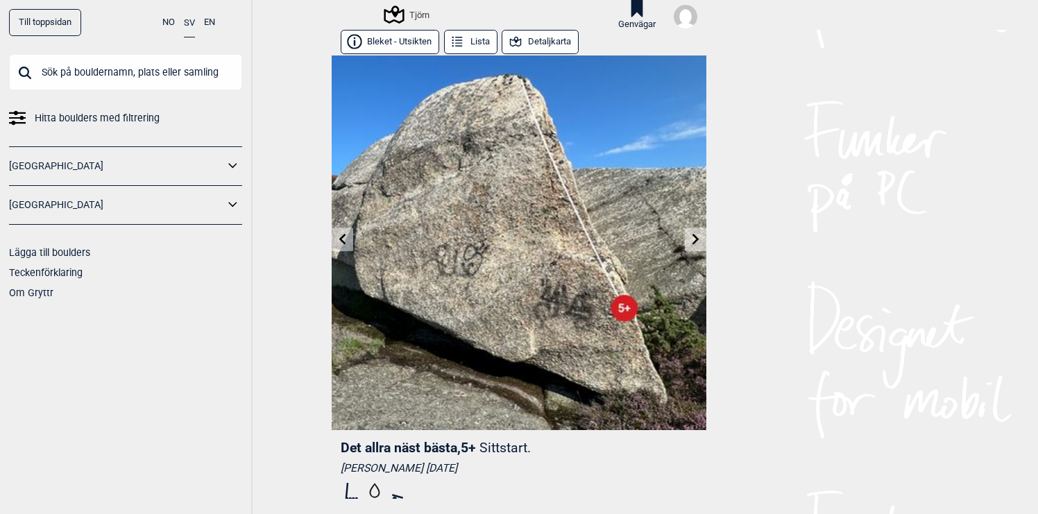
click at [691, 243] on icon at bounding box center [695, 239] width 11 height 11
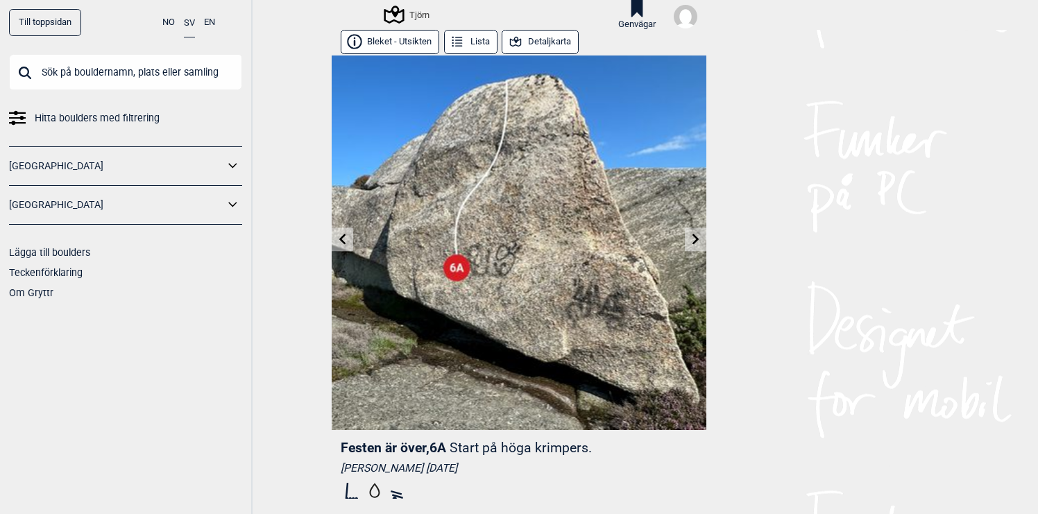
click at [691, 243] on icon at bounding box center [695, 239] width 11 height 11
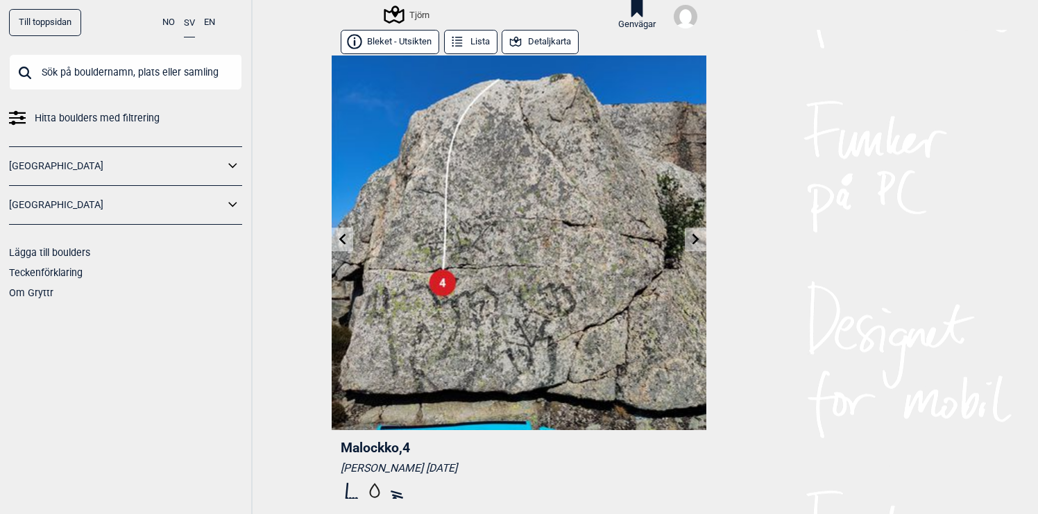
click at [691, 243] on icon at bounding box center [695, 239] width 11 height 11
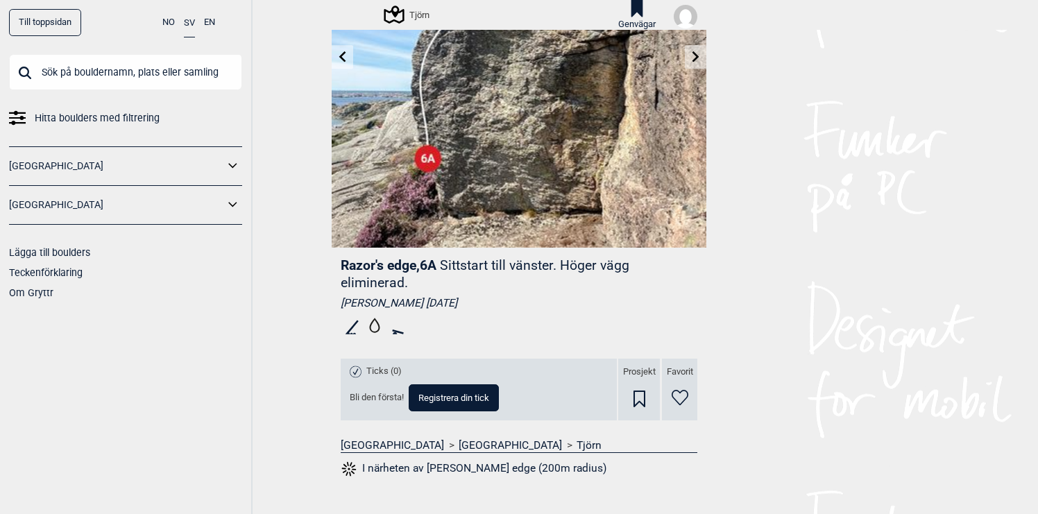
scroll to position [191, 0]
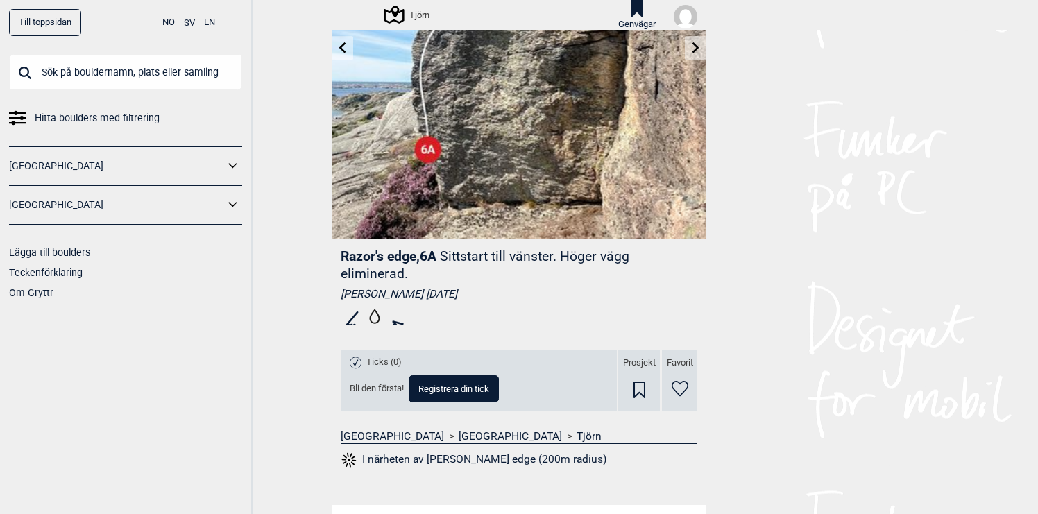
click at [472, 386] on span "Registrera din tick" at bounding box center [453, 388] width 71 height 9
select select "90"
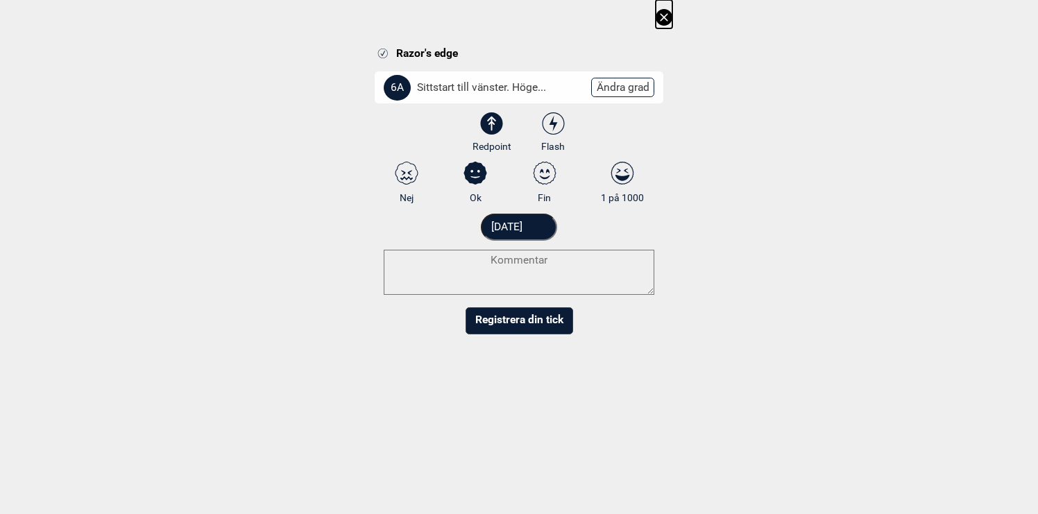
click at [516, 318] on button "Registrera din tick" at bounding box center [518, 320] width 107 height 27
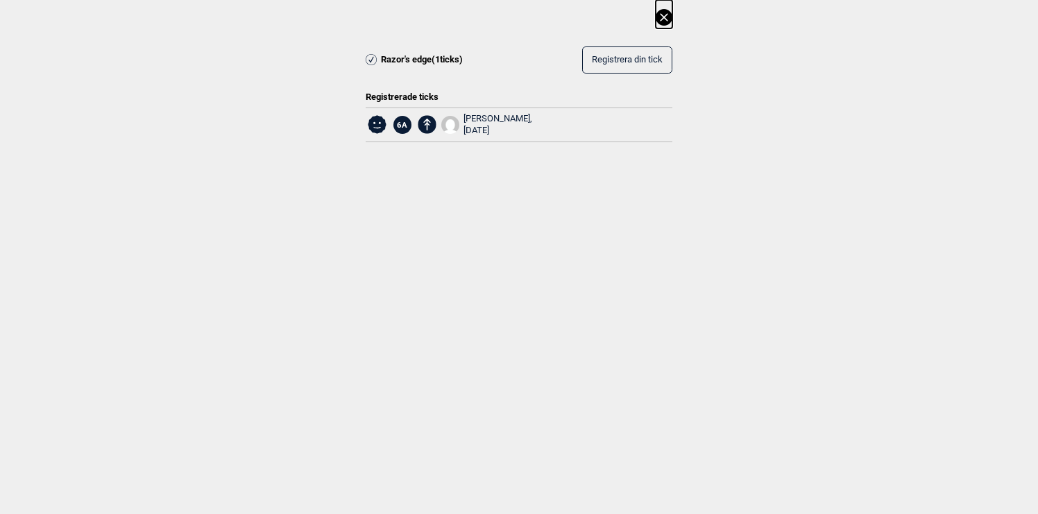
click at [498, 121] on div "[PERSON_NAME], [DATE]" at bounding box center [497, 125] width 69 height 24
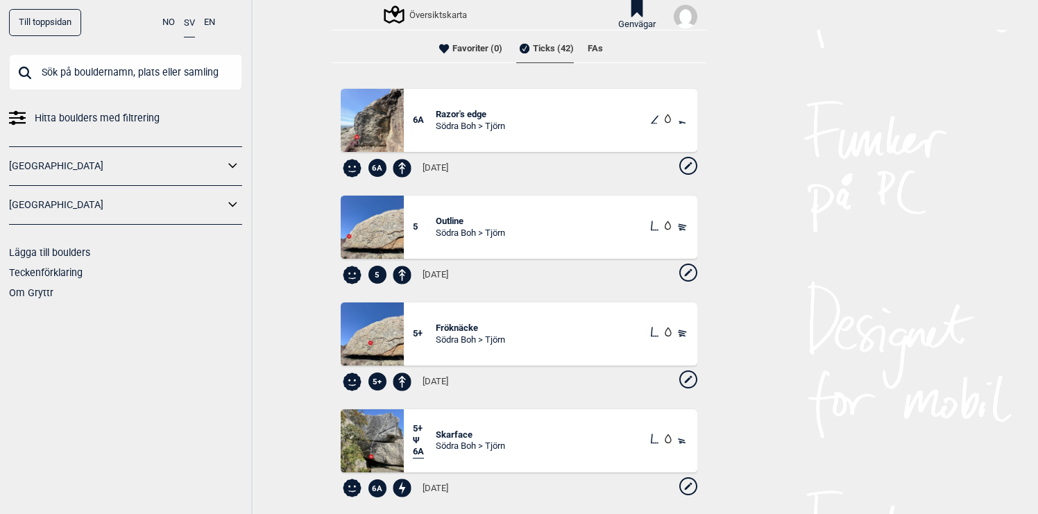
click at [683, 167] on icon at bounding box center [688, 166] width 18 height 18
select select "90"
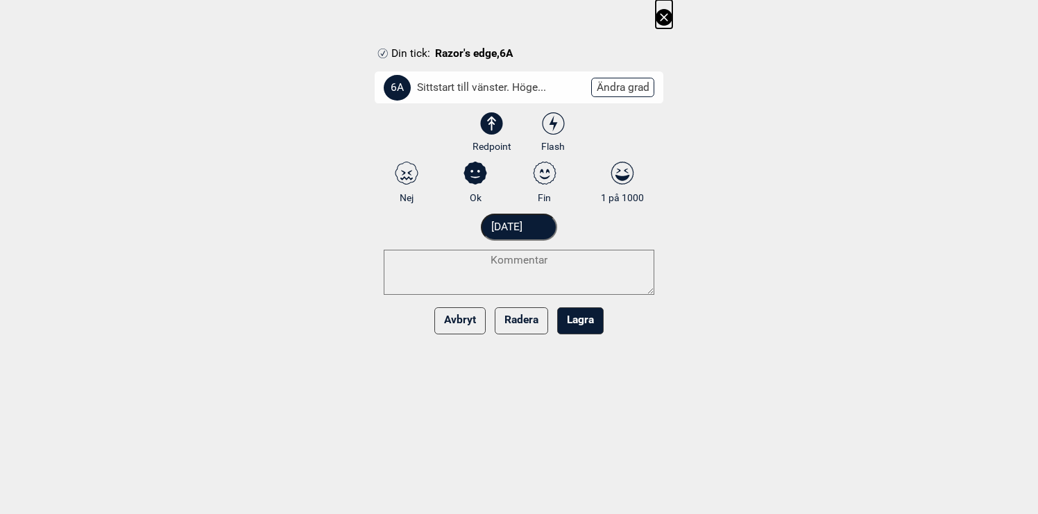
click at [555, 123] on icon at bounding box center [553, 124] width 8 height 16
click at [555, 128] on input "Flash" at bounding box center [553, 132] width 9 height 9
radio input "true"
click at [591, 325] on button "Lagra" at bounding box center [580, 320] width 46 height 27
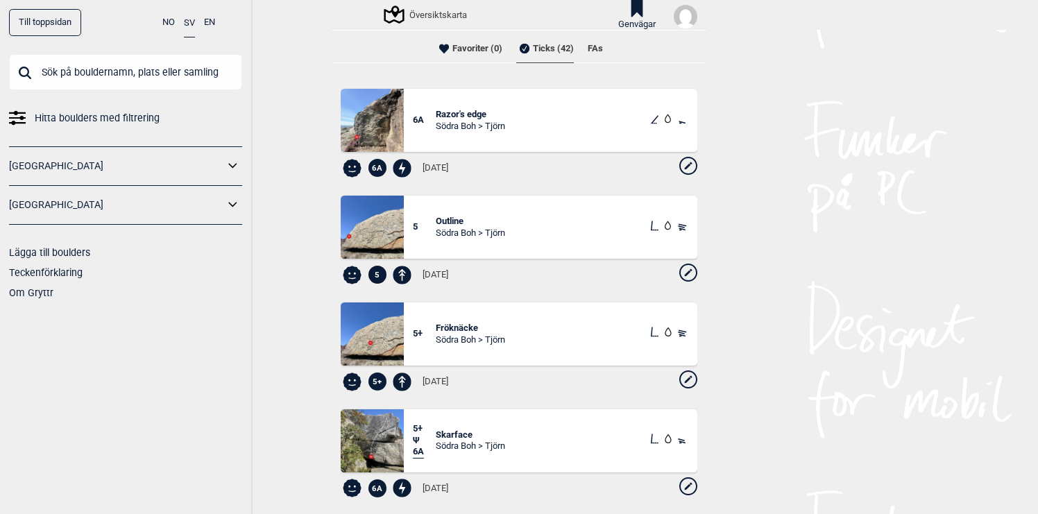
click at [436, 16] on div "Översiktskarta" at bounding box center [426, 14] width 81 height 17
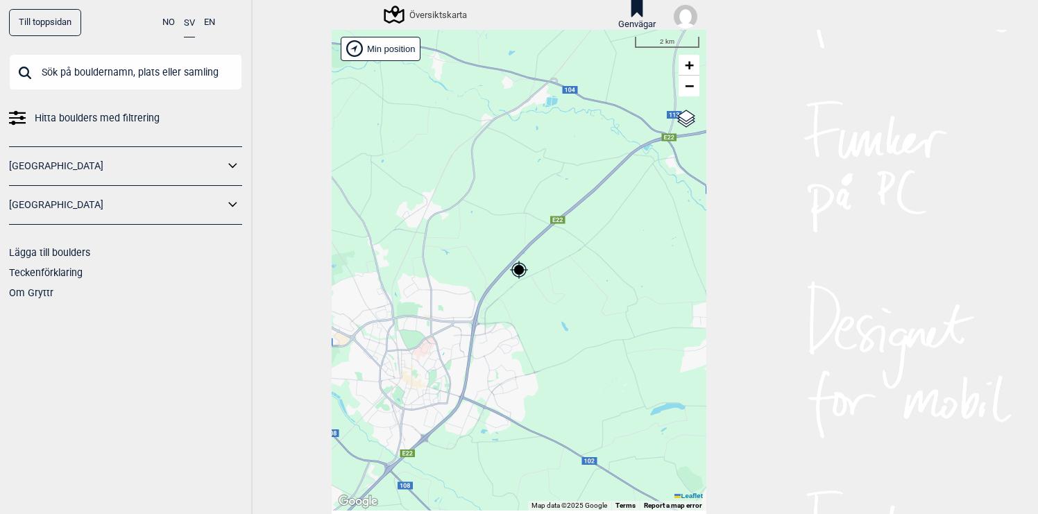
click at [234, 205] on icon at bounding box center [233, 205] width 18 height 20
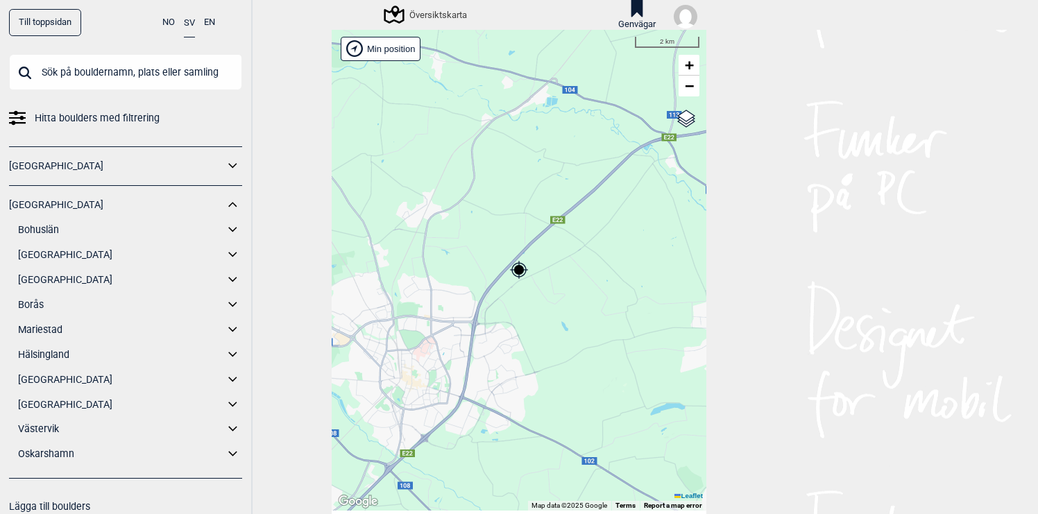
click at [232, 253] on icon at bounding box center [233, 255] width 18 height 20
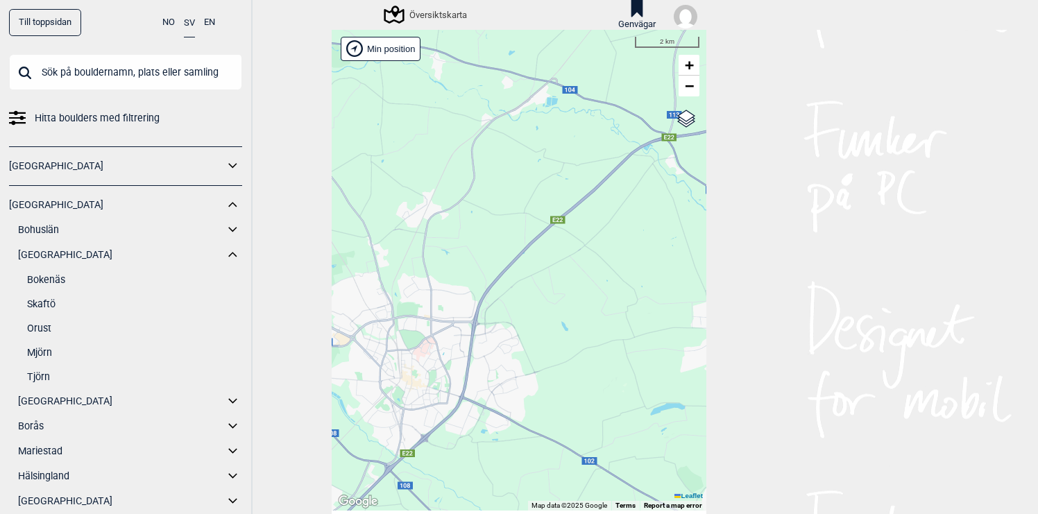
click at [42, 377] on link "Tjörn" at bounding box center [134, 377] width 215 height 20
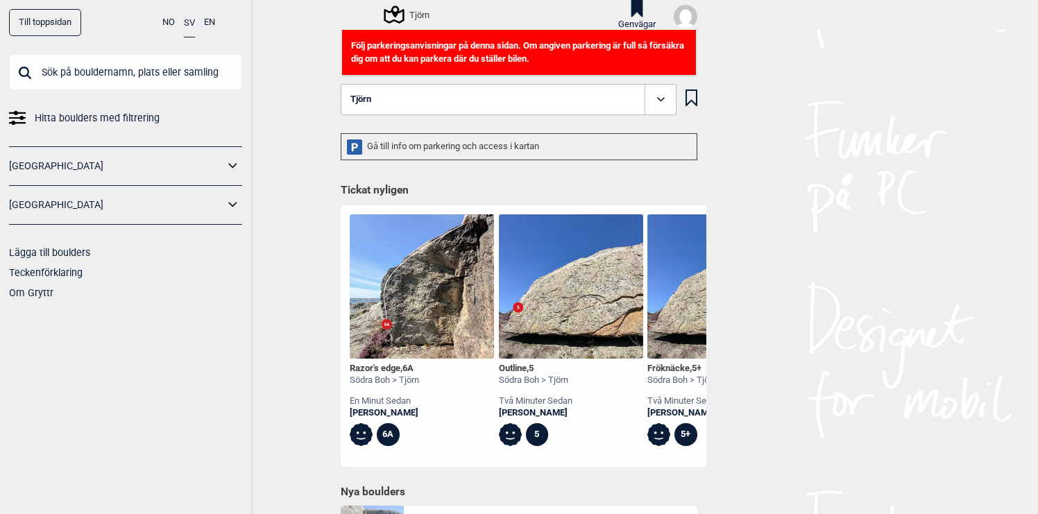
click at [428, 12] on div "Tjörn" at bounding box center [408, 14] width 44 height 17
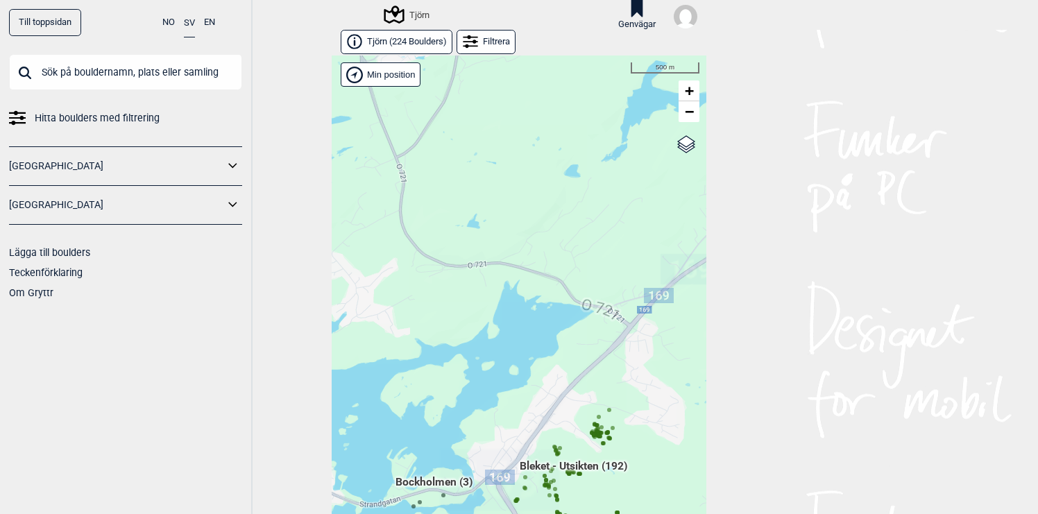
drag, startPoint x: 522, startPoint y: 427, endPoint x: 522, endPoint y: 361, distance: 65.2
click at [522, 361] on div "Hallingdal Gol [PERSON_NAME] Kolomoen [GEOGRAPHIC_DATA] [GEOGRAPHIC_DATA] [GEOG…" at bounding box center [519, 295] width 375 height 481
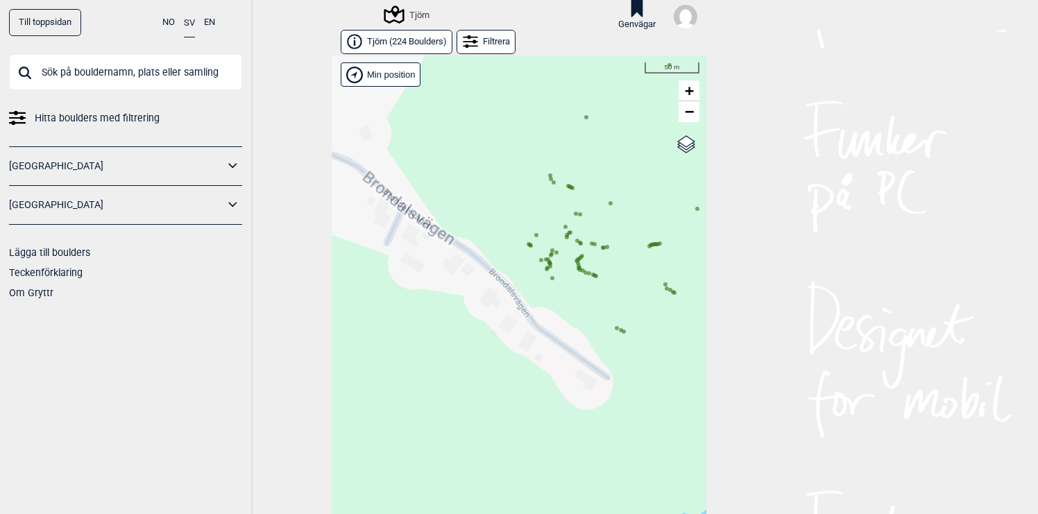
drag, startPoint x: 637, startPoint y: 334, endPoint x: 576, endPoint y: 352, distance: 63.6
click at [576, 352] on div "Hallingdal Gol [PERSON_NAME] Kolomoen [GEOGRAPHIC_DATA] [GEOGRAPHIC_DATA] [GEOG…" at bounding box center [519, 295] width 375 height 481
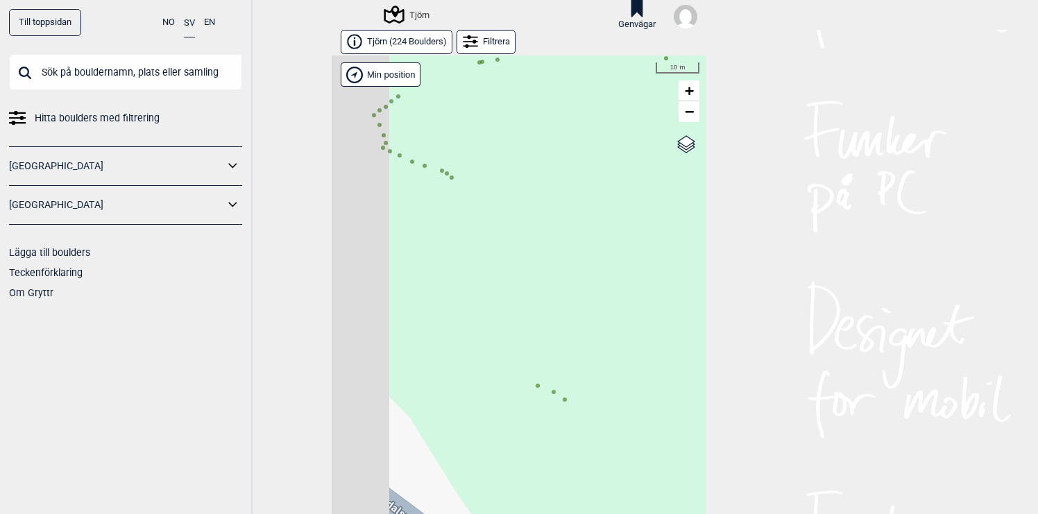
drag, startPoint x: 473, startPoint y: 277, endPoint x: 591, endPoint y: 331, distance: 129.4
click at [591, 331] on div "Hallingdal Gol [PERSON_NAME] Kolomoen [GEOGRAPHIC_DATA] [GEOGRAPHIC_DATA] [GEOG…" at bounding box center [519, 295] width 375 height 481
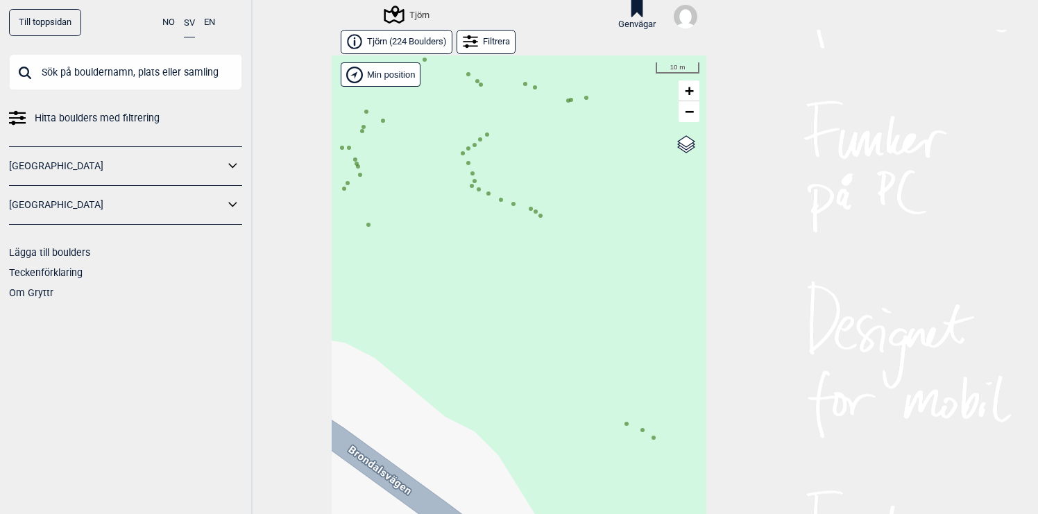
drag, startPoint x: 514, startPoint y: 288, endPoint x: 624, endPoint y: 356, distance: 129.5
click at [624, 356] on div "Hallingdal Gol [PERSON_NAME] Kolomoen [GEOGRAPHIC_DATA] [GEOGRAPHIC_DATA] [GEOG…" at bounding box center [519, 295] width 375 height 481
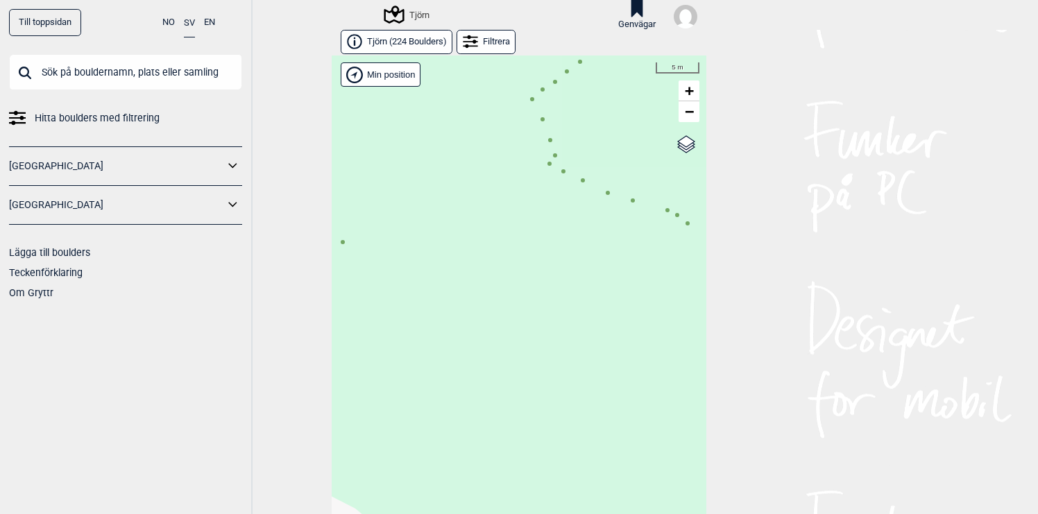
drag, startPoint x: 490, startPoint y: 289, endPoint x: 594, endPoint y: 365, distance: 128.9
click at [594, 365] on div "Hallingdal Gol [PERSON_NAME] Kolomoen [GEOGRAPHIC_DATA] [GEOGRAPHIC_DATA] [GEOG…" at bounding box center [519, 295] width 375 height 481
drag, startPoint x: 551, startPoint y: 320, endPoint x: 584, endPoint y: 387, distance: 74.1
click at [584, 387] on div "Hallingdal Gol [PERSON_NAME] Kolomoen [GEOGRAPHIC_DATA] [GEOGRAPHIC_DATA] [GEOG…" at bounding box center [519, 295] width 375 height 481
click at [542, 211] on circle at bounding box center [541, 211] width 4 height 4
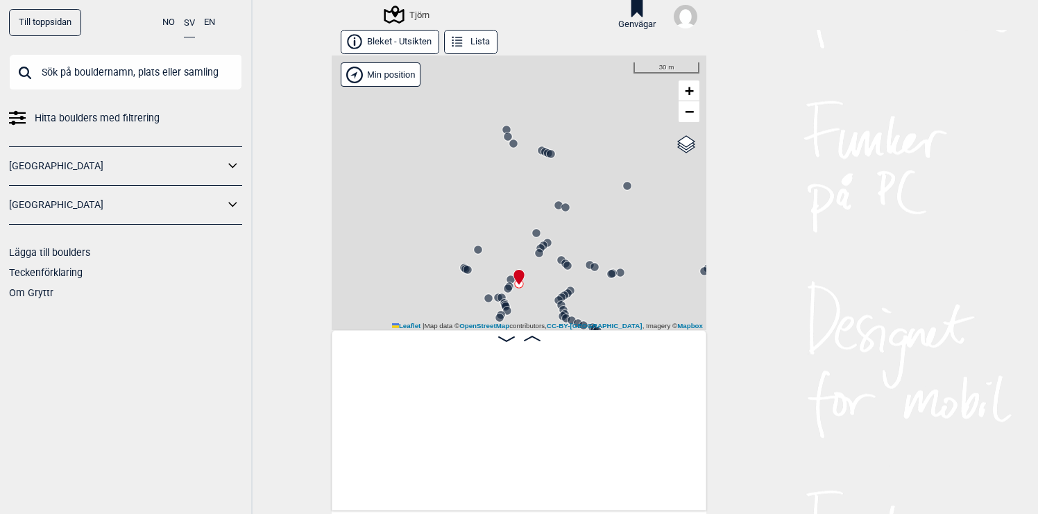
scroll to position [0, 230]
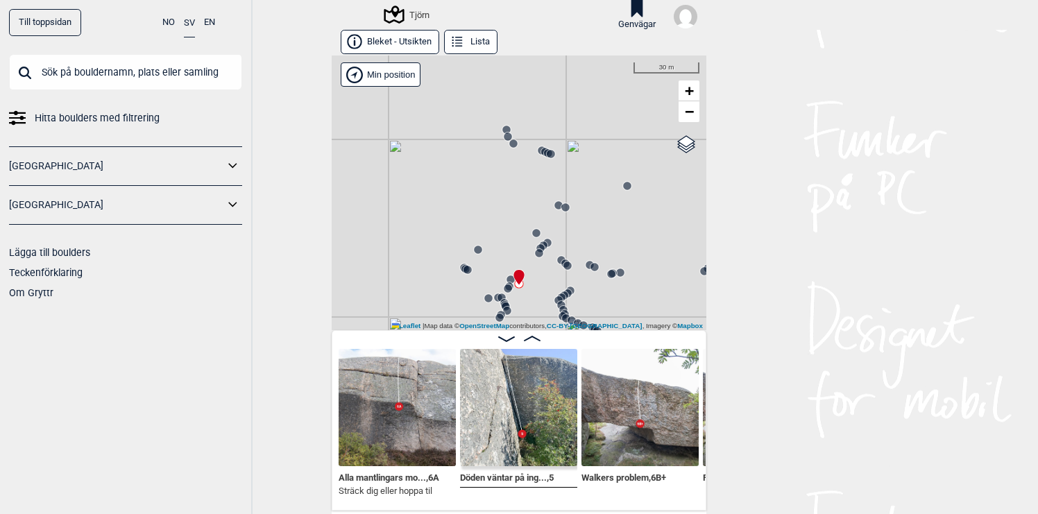
click at [522, 424] on img at bounding box center [518, 407] width 117 height 117
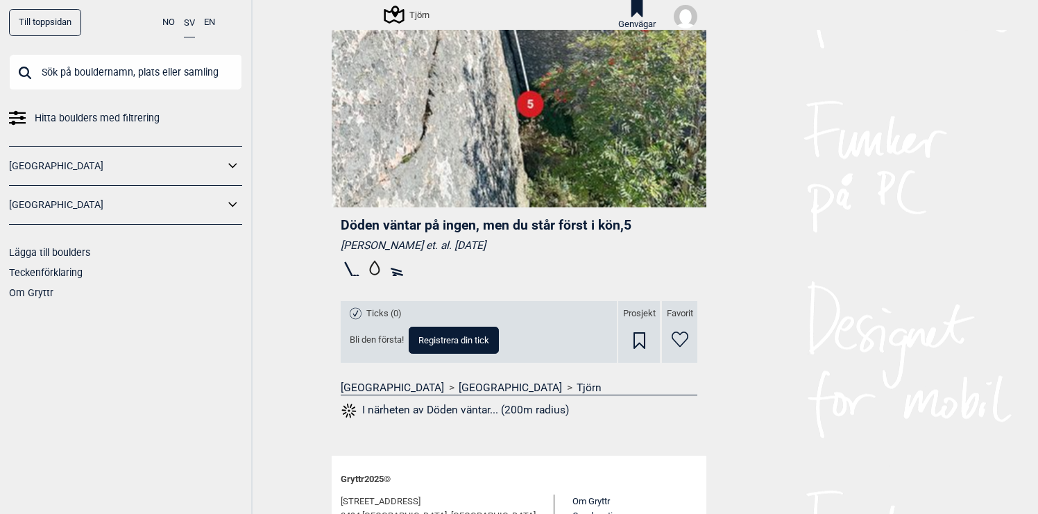
scroll to position [223, 0]
click at [467, 342] on span "Registrera din tick" at bounding box center [453, 339] width 71 height 9
select select "62"
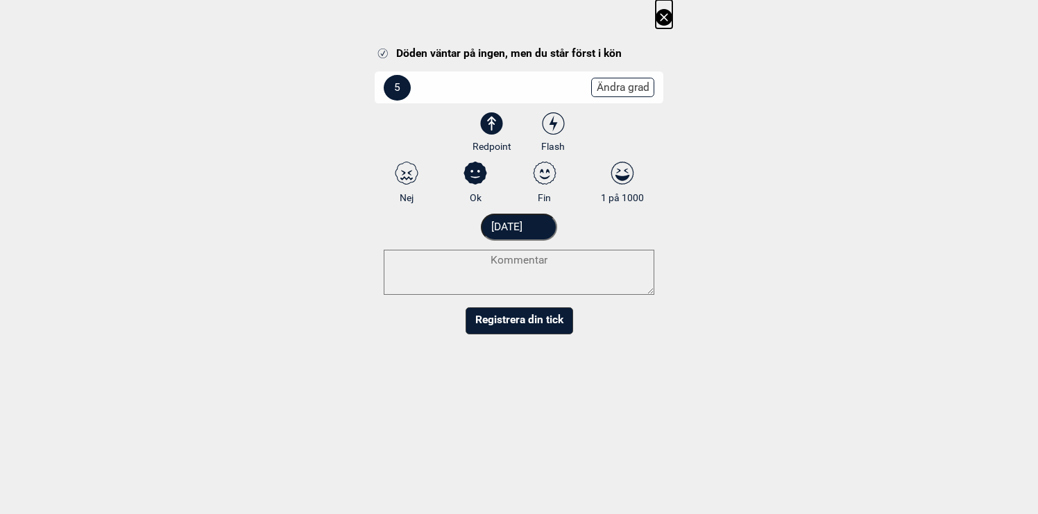
click at [509, 316] on button "Registrera din tick" at bounding box center [518, 320] width 107 height 27
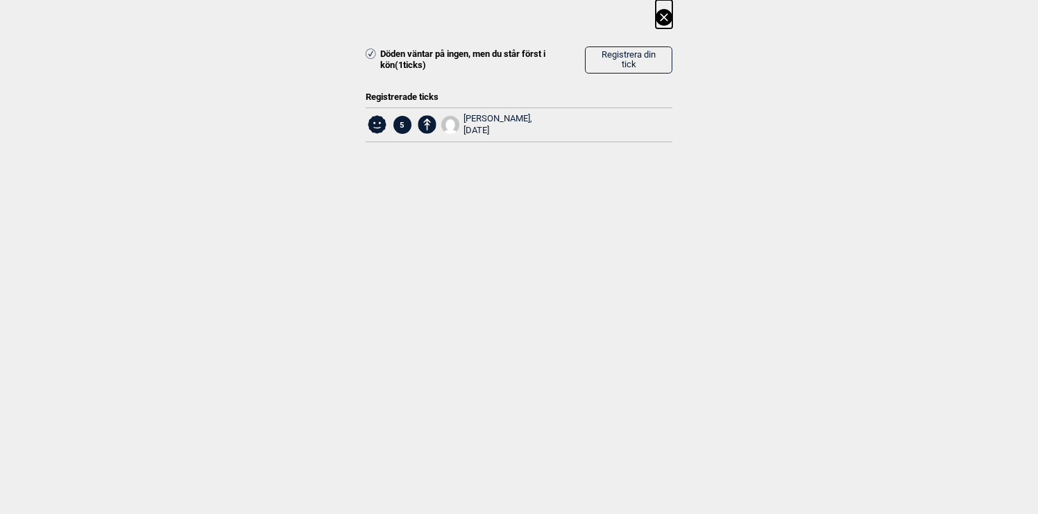
click at [669, 15] on icon at bounding box center [663, 17] width 17 height 17
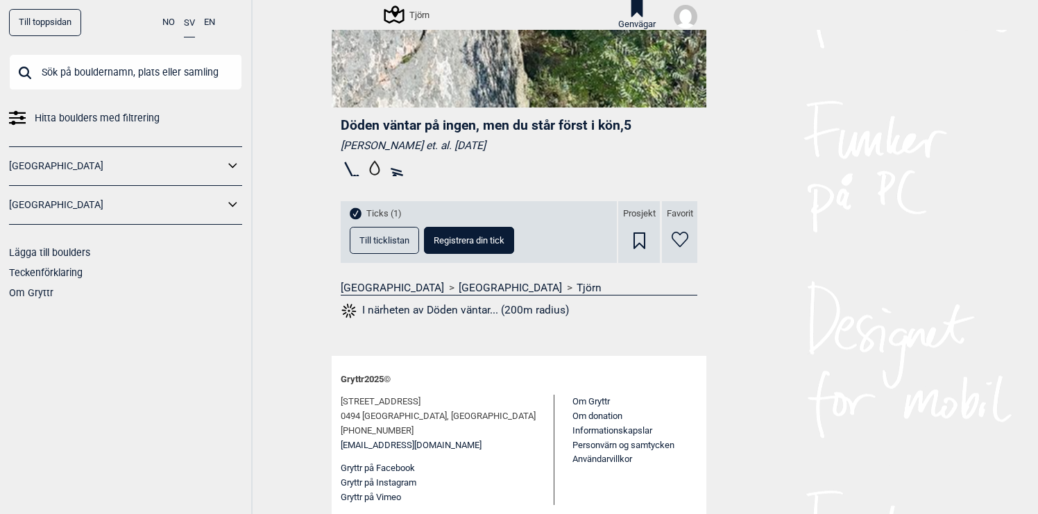
scroll to position [0, 0]
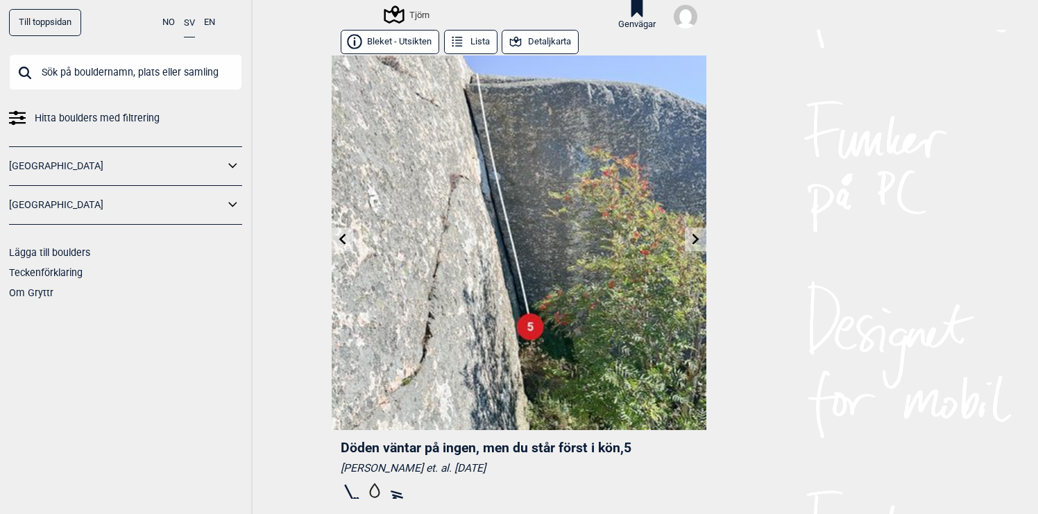
click at [420, 15] on div "Tjörn" at bounding box center [408, 14] width 44 height 17
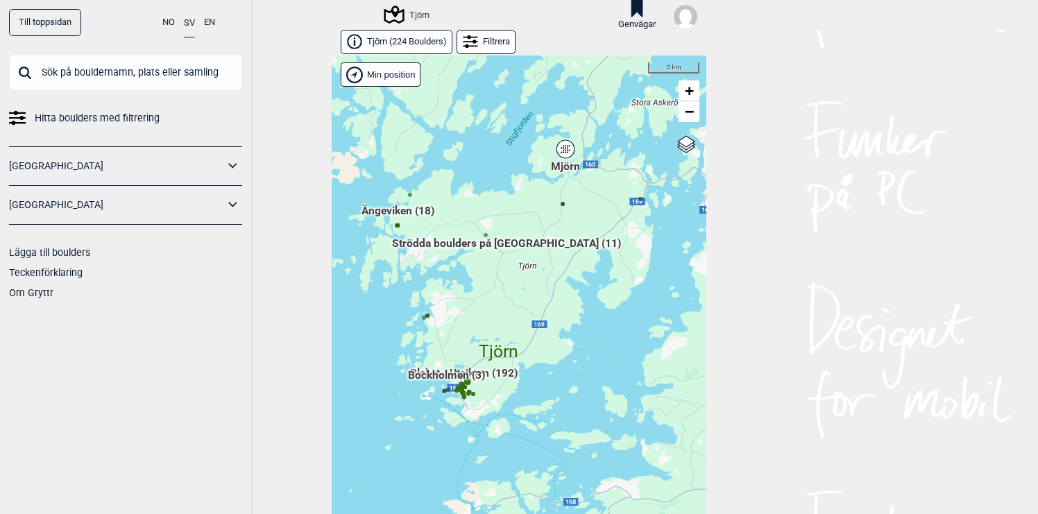
click at [396, 42] on span "Tjörn ( 224 Boulders )" at bounding box center [407, 42] width 80 height 12
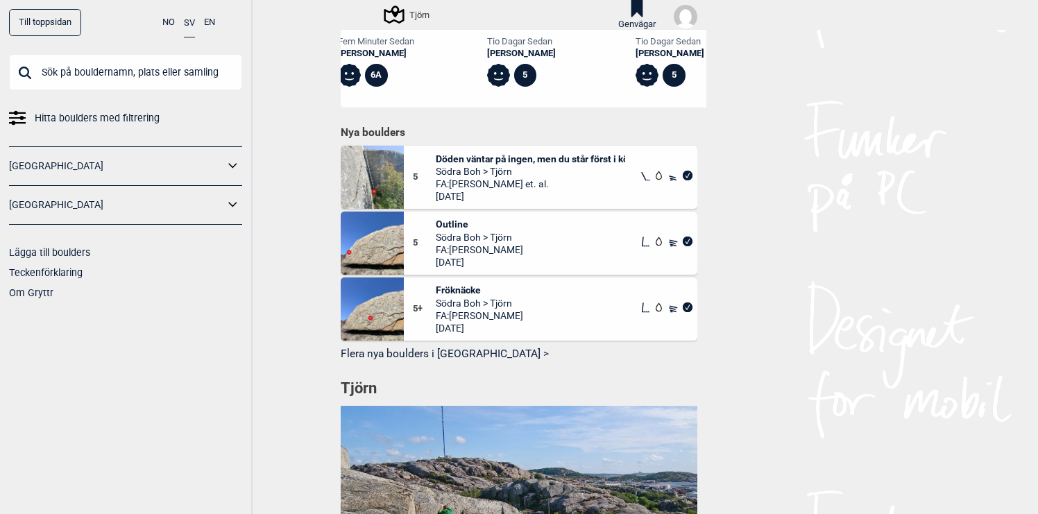
scroll to position [744, 0]
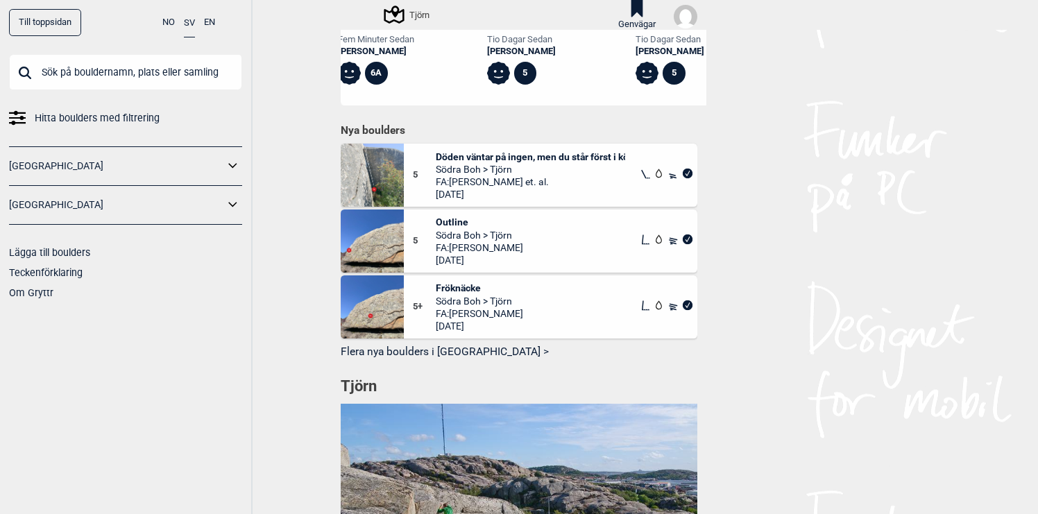
click at [440, 341] on button "Flera nya boulders i [GEOGRAPHIC_DATA] >" at bounding box center [519, 351] width 356 height 21
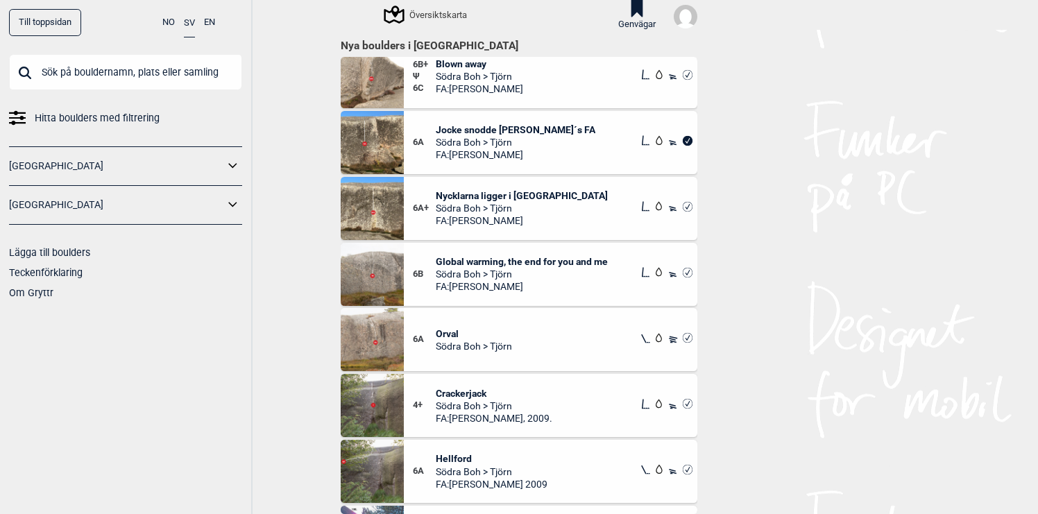
scroll to position [8656, 0]
